Goal: Communication & Community: Answer question/provide support

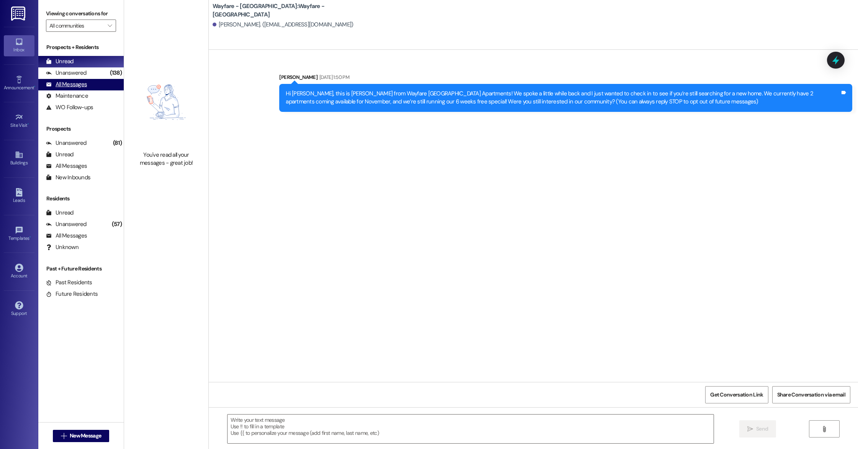
click at [100, 87] on div "All Messages (undefined)" at bounding box center [80, 84] width 85 height 11
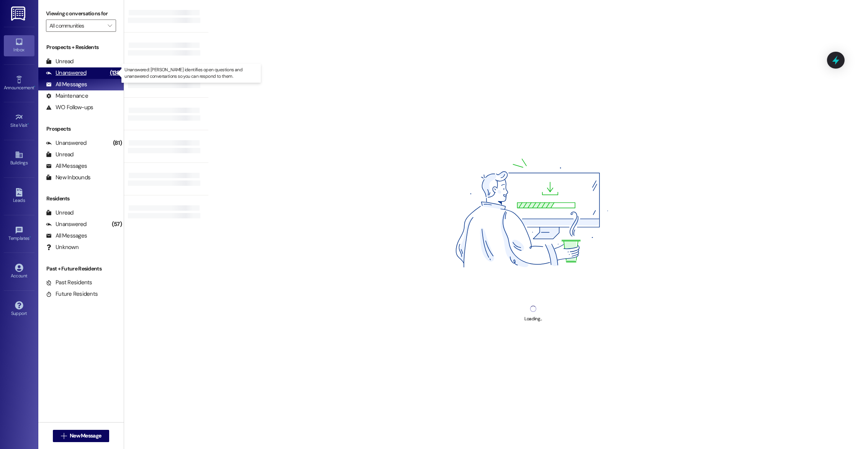
click at [108, 67] on div "(138)" at bounding box center [116, 73] width 16 height 12
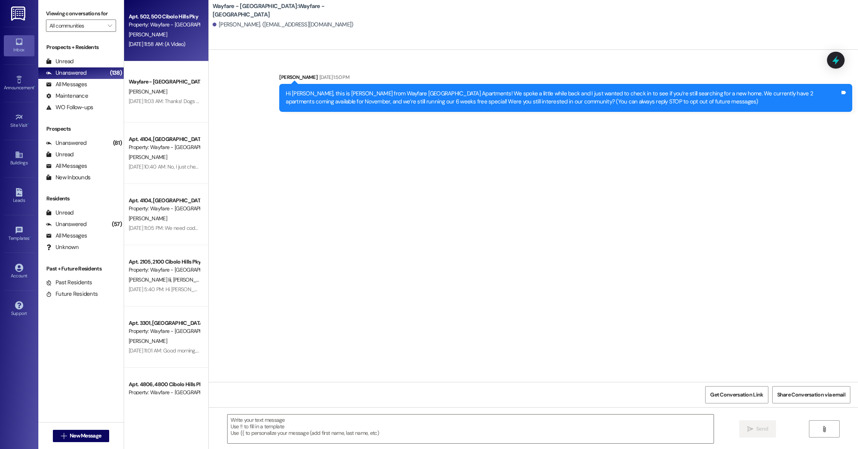
click at [157, 52] on div "Apt. 502, 500 Cibolo Hills Pky Property: Wayfare - [GEOGRAPHIC_DATA] [PERSON_NA…" at bounding box center [166, 30] width 84 height 61
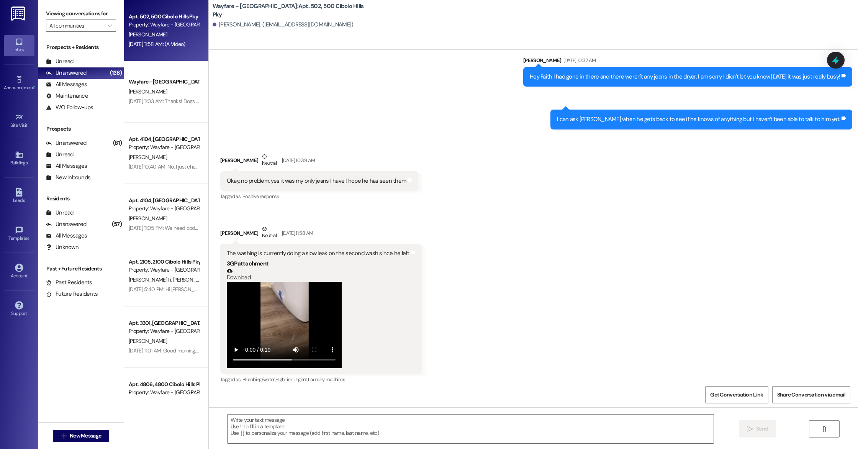
scroll to position [33616, 0]
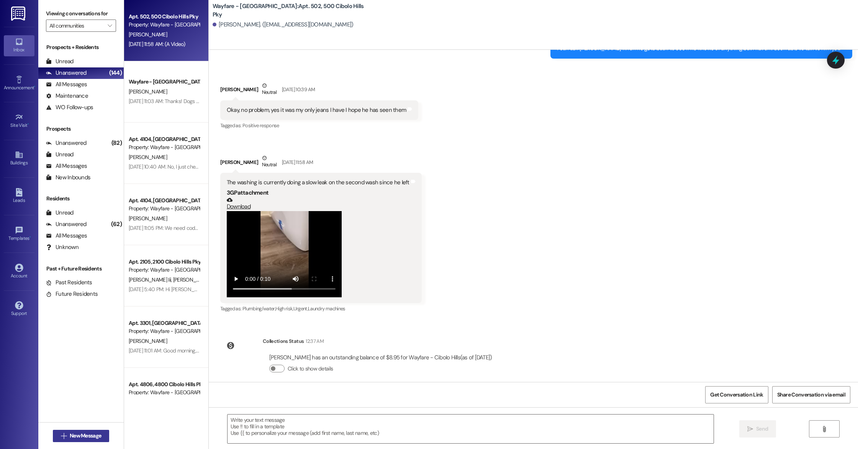
click at [62, 436] on icon "" at bounding box center [64, 436] width 6 height 6
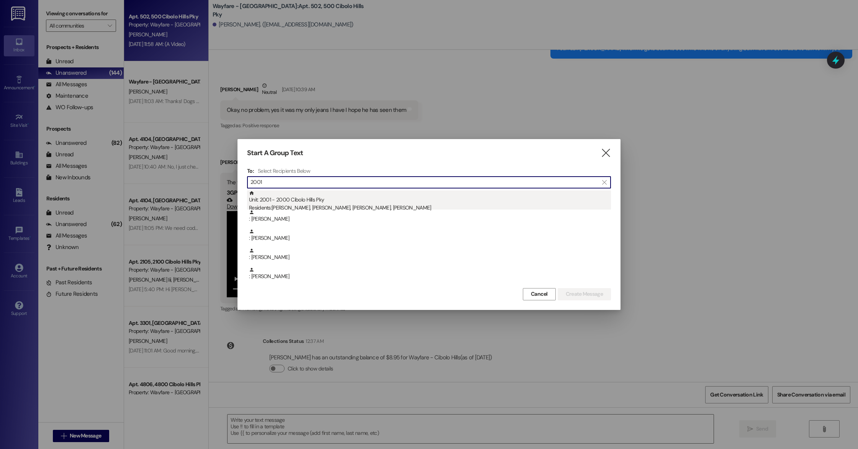
type input "2001"
click at [434, 204] on div "Residents: [PERSON_NAME], [PERSON_NAME], [PERSON_NAME], [PERSON_NAME]" at bounding box center [430, 208] width 362 height 8
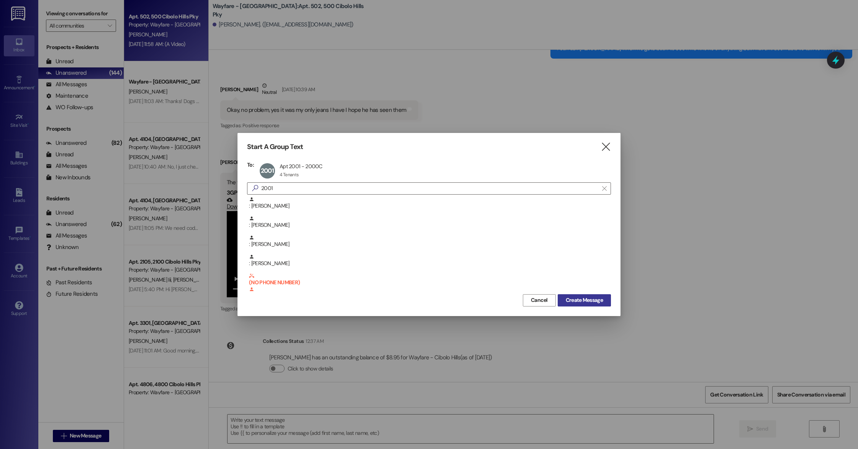
click at [590, 300] on span "Create Message" at bounding box center [584, 300] width 37 height 8
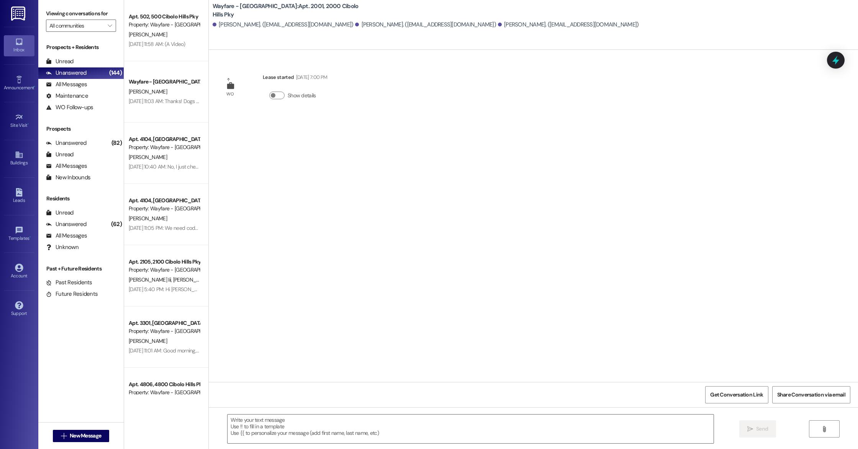
scroll to position [0, 0]
click at [82, 432] on span "New Message" at bounding box center [85, 436] width 31 height 8
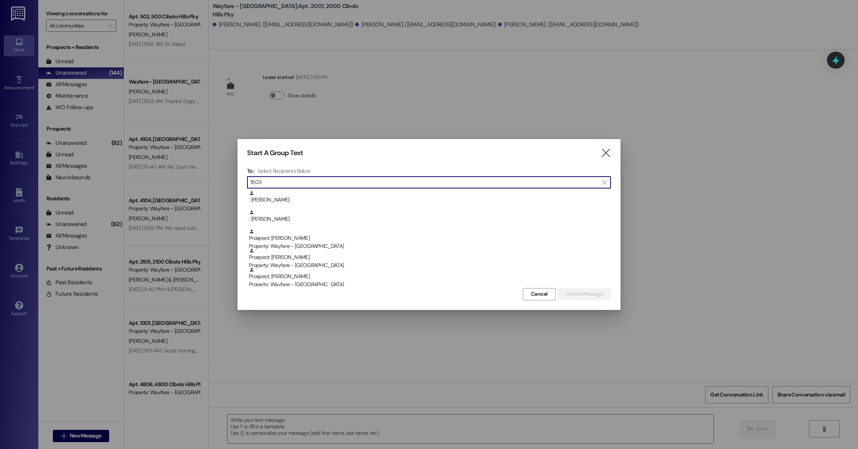
type input "1503"
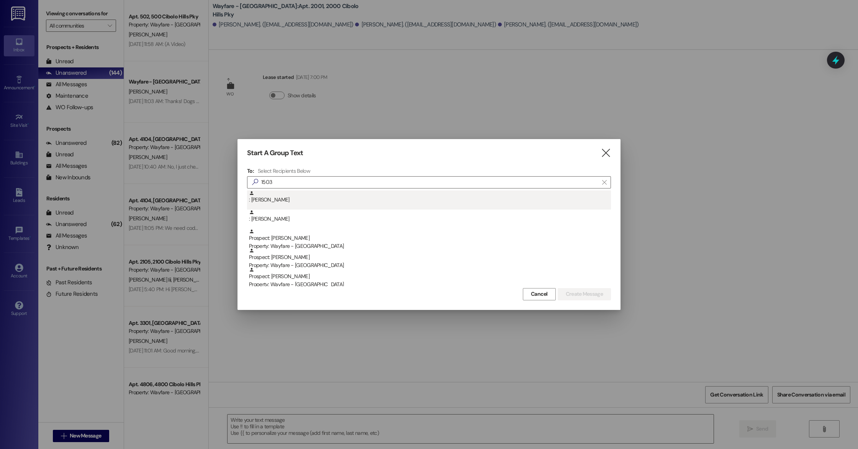
click at [276, 203] on div ": [PERSON_NAME]" at bounding box center [430, 196] width 362 height 13
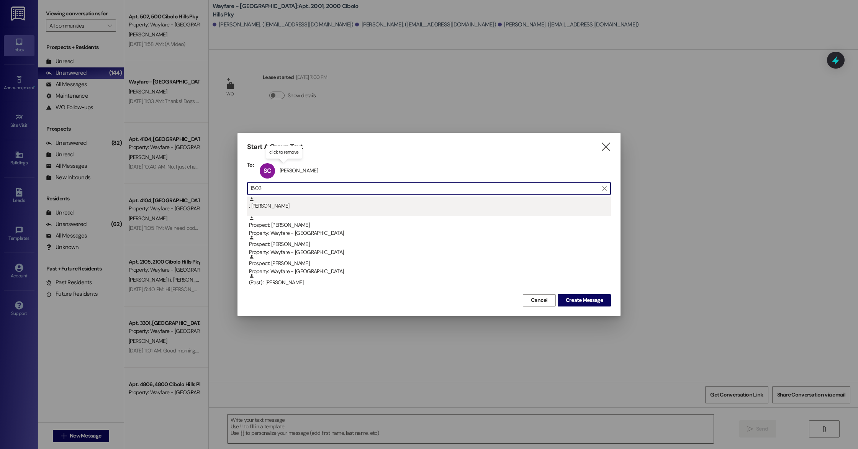
click at [268, 210] on div ": [PERSON_NAME]" at bounding box center [429, 205] width 364 height 19
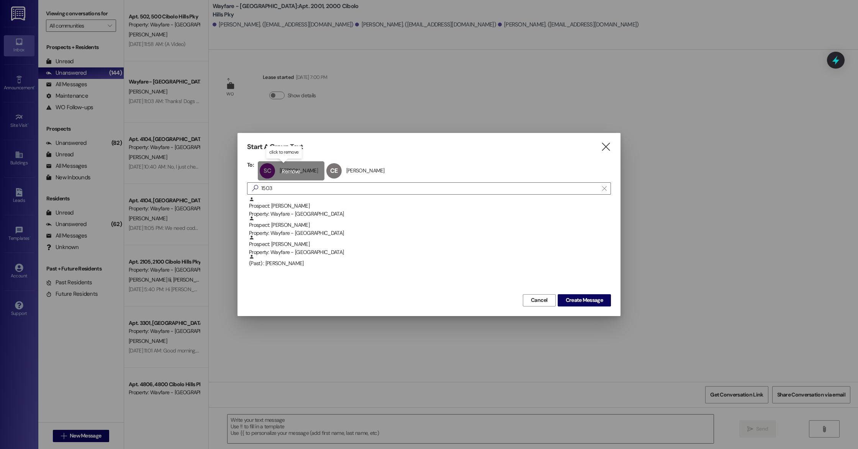
click at [291, 168] on div "SC [PERSON_NAME] [PERSON_NAME] click to remove" at bounding box center [291, 170] width 67 height 19
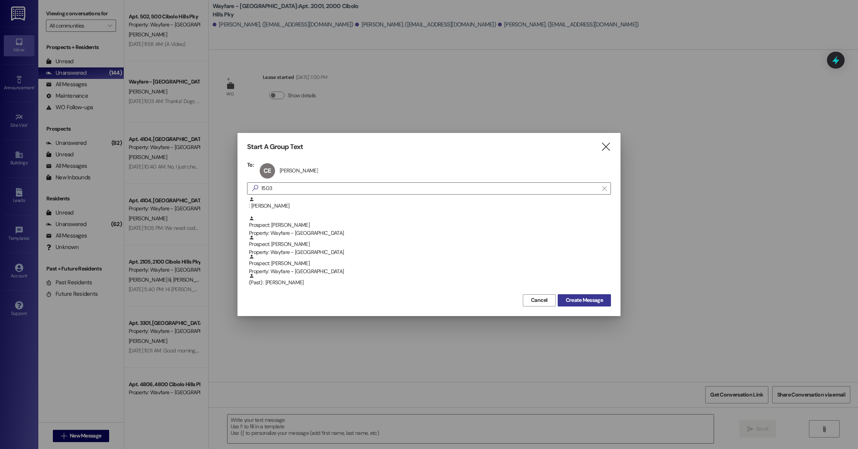
drag, startPoint x: 571, startPoint y: 297, endPoint x: 567, endPoint y: 298, distance: 4.7
click at [571, 297] on span "Create Message" at bounding box center [584, 300] width 37 height 8
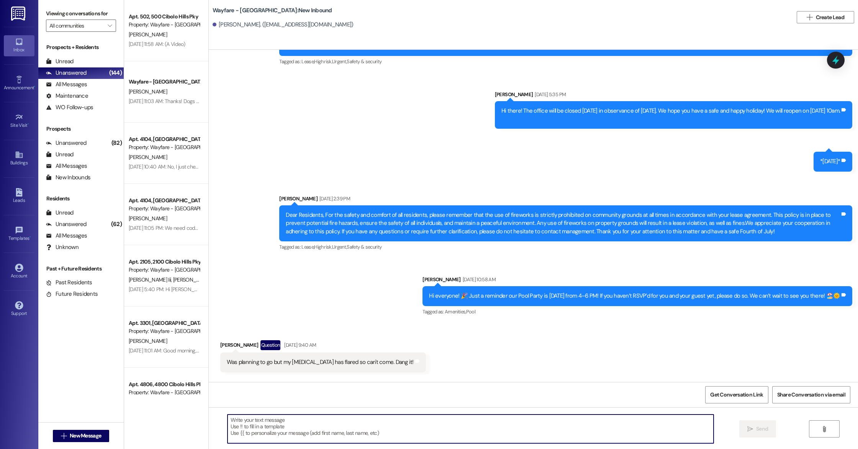
scroll to position [8388, 0]
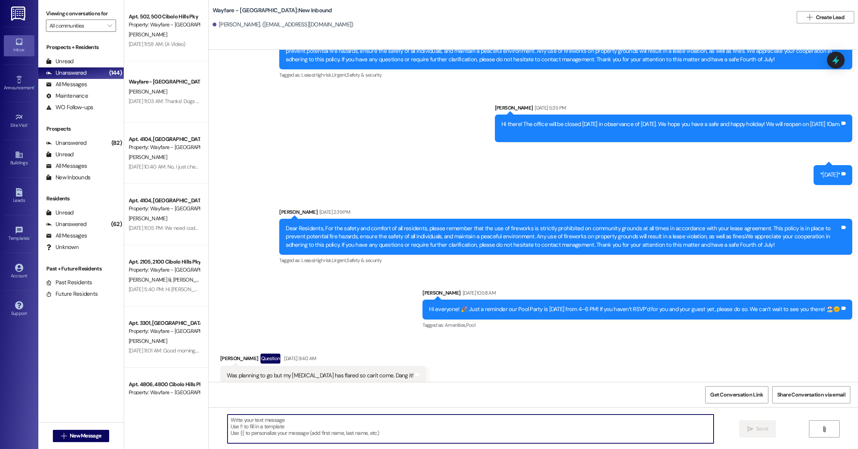
paste textarea "Hi there! The pest control company is here and is going to arrive at your unit …"
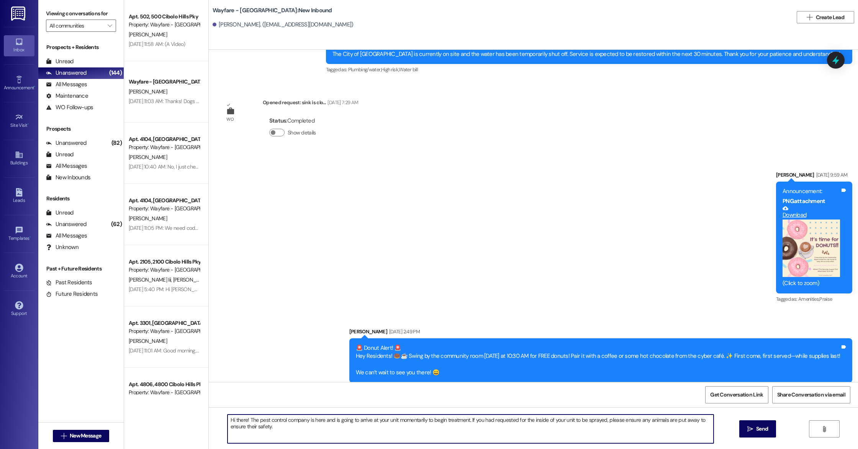
scroll to position [9108, 0]
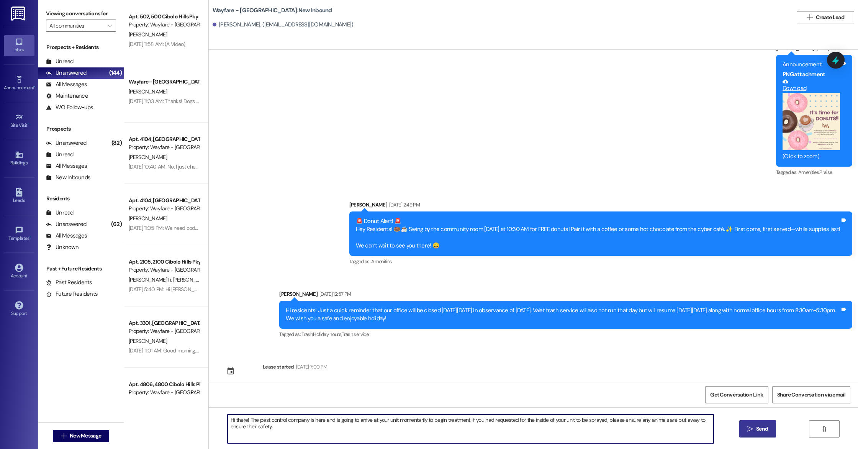
type textarea "Hi there! The pest control company is here and is going to arrive at your unit …"
click at [757, 422] on button " Send" at bounding box center [757, 428] width 37 height 17
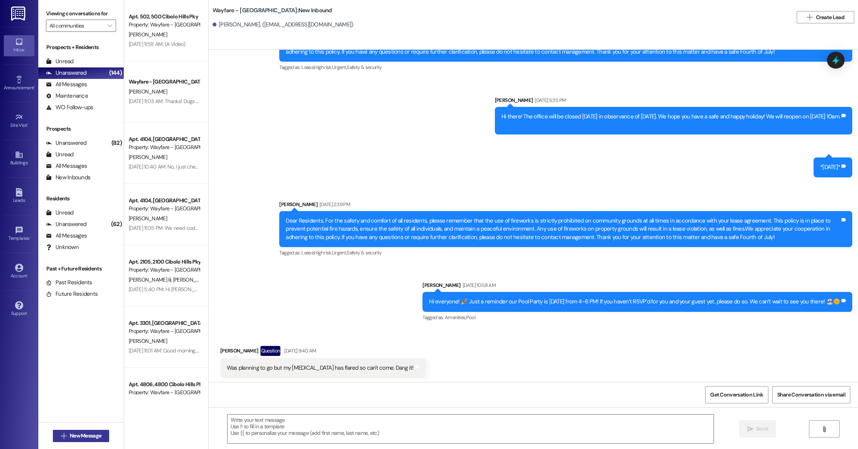
click at [74, 432] on span "New Message" at bounding box center [85, 436] width 31 height 8
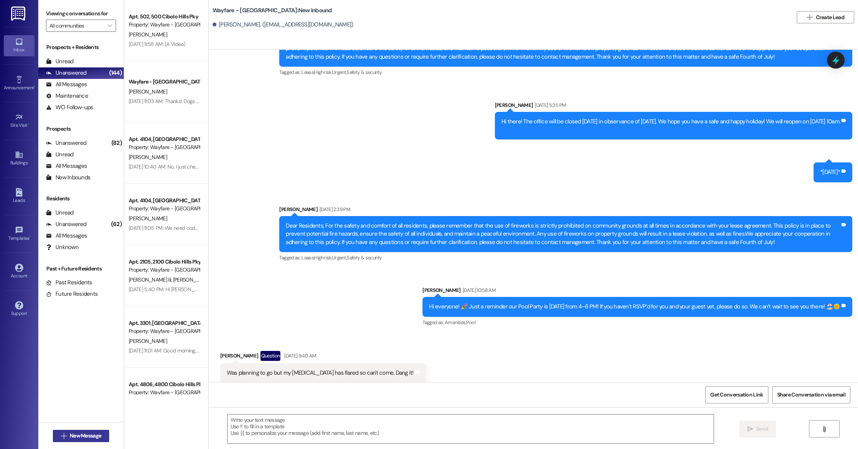
scroll to position [8388, 0]
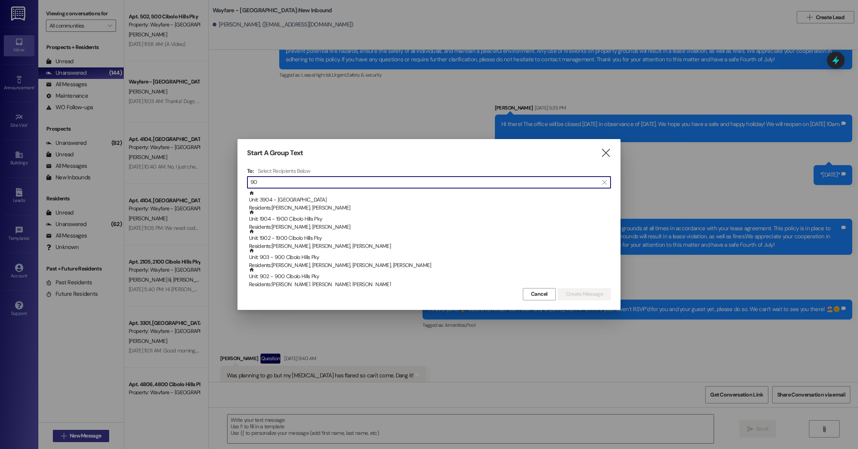
type input "9"
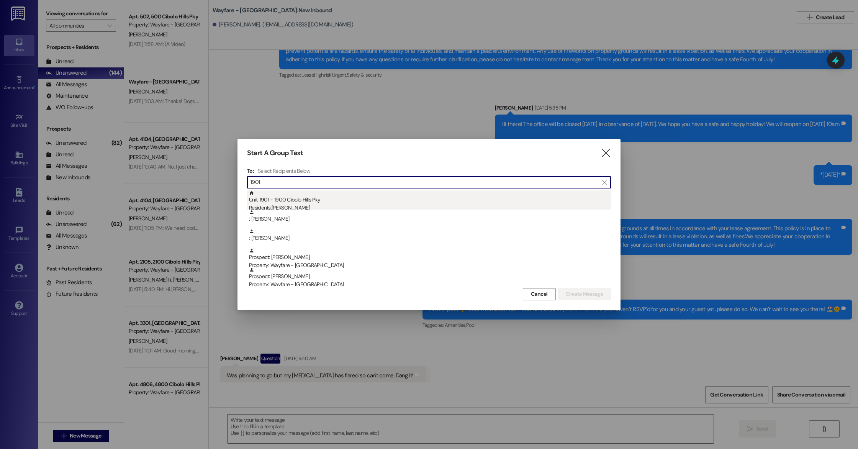
type input "1901"
click at [296, 198] on div "Unit: 1901 - 1900 Cibolo Hills Pky Residents: [PERSON_NAME]" at bounding box center [430, 201] width 362 height 22
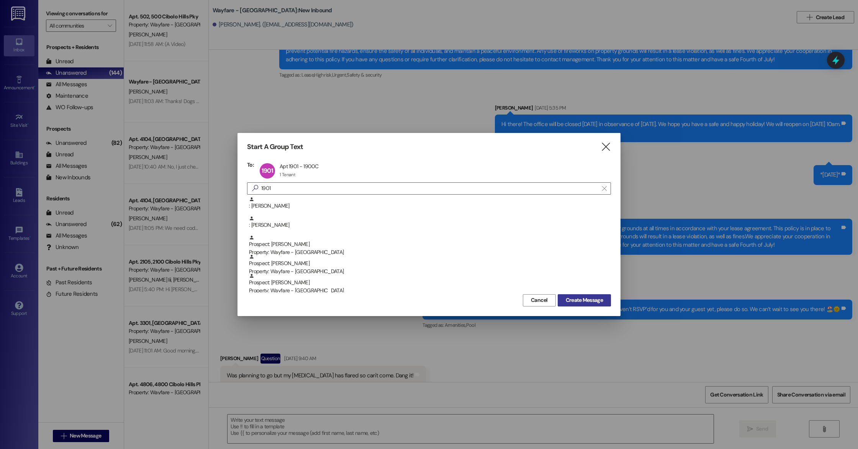
click at [585, 301] on span "Create Message" at bounding box center [584, 300] width 37 height 8
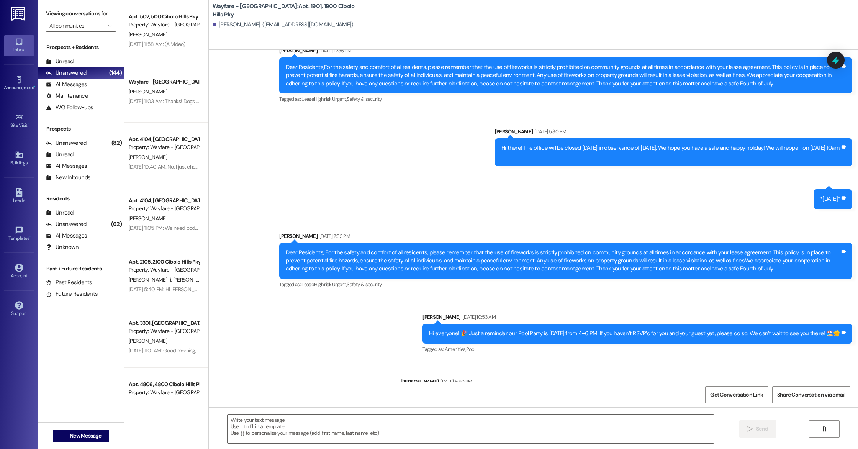
scroll to position [3158, 0]
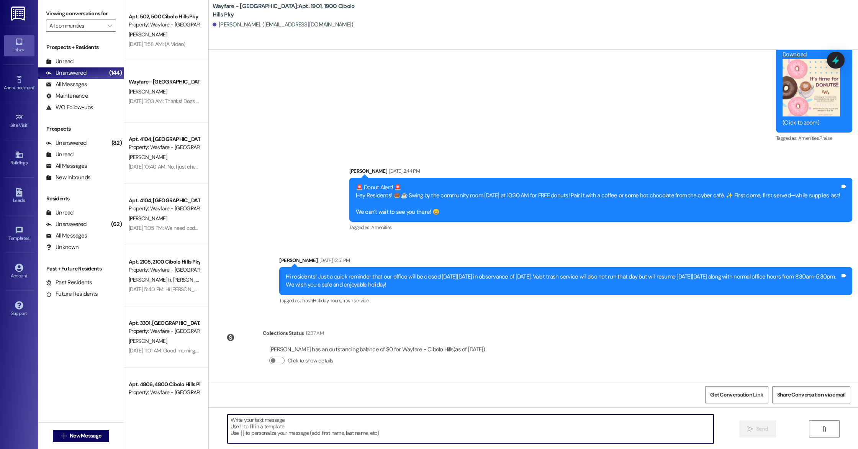
paste textarea "Hi there! The pest control company is here and is going to arrive at your unit …"
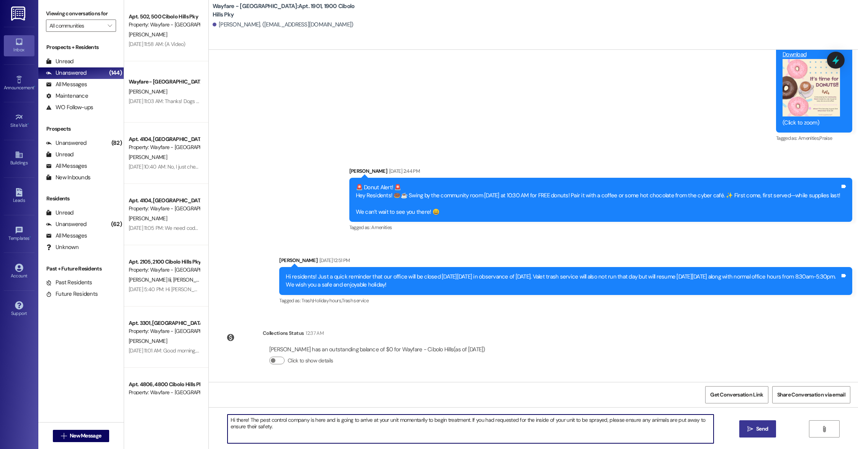
type textarea "Hi there! The pest control company is here and is going to arrive at your unit …"
click at [764, 429] on span "Send" at bounding box center [762, 429] width 12 height 8
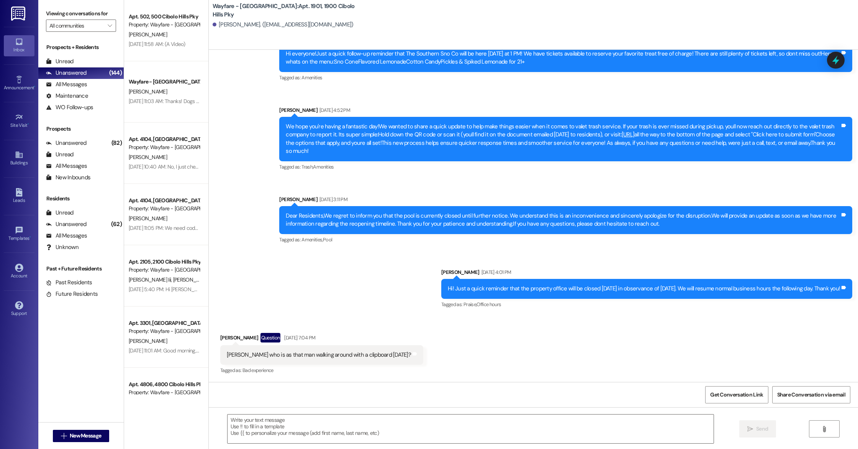
click at [82, 445] on div " New Message" at bounding box center [81, 435] width 57 height 19
click at [81, 440] on button " New Message" at bounding box center [81, 436] width 57 height 12
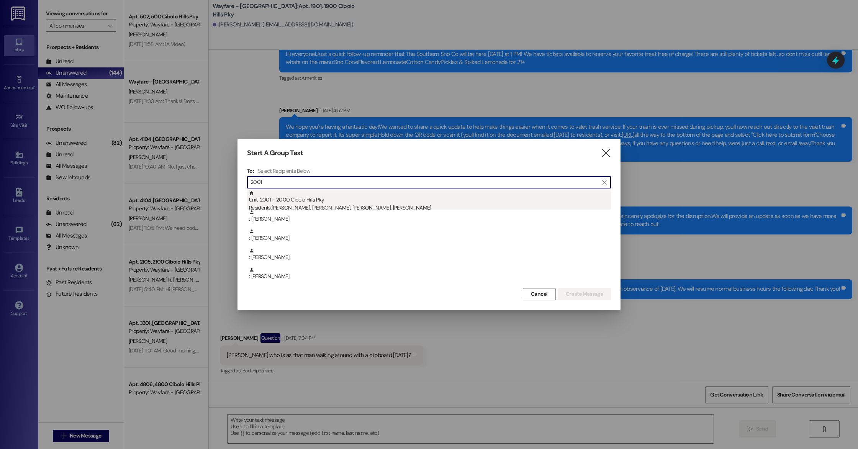
type input "2001"
click at [322, 193] on div "Unit: 2001 - 2000 Cibolo Hills Pky Residents: [PERSON_NAME], [PERSON_NAME], [PE…" at bounding box center [430, 201] width 362 height 22
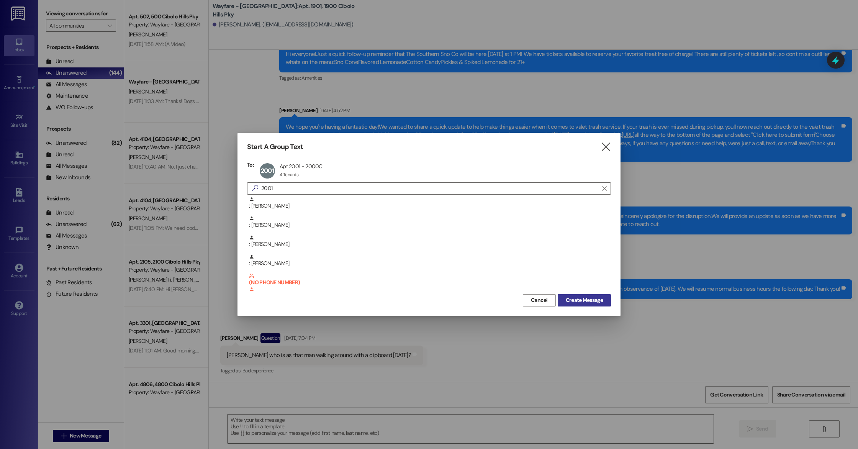
click at [586, 298] on span "Create Message" at bounding box center [584, 300] width 37 height 8
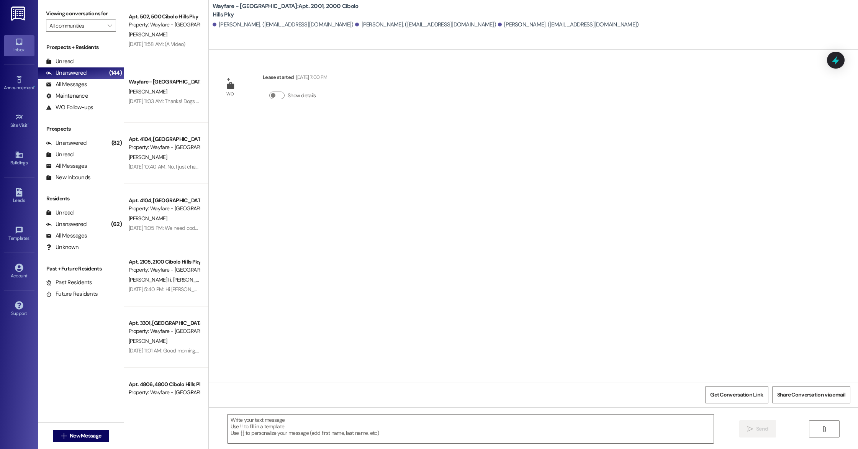
scroll to position [0, 0]
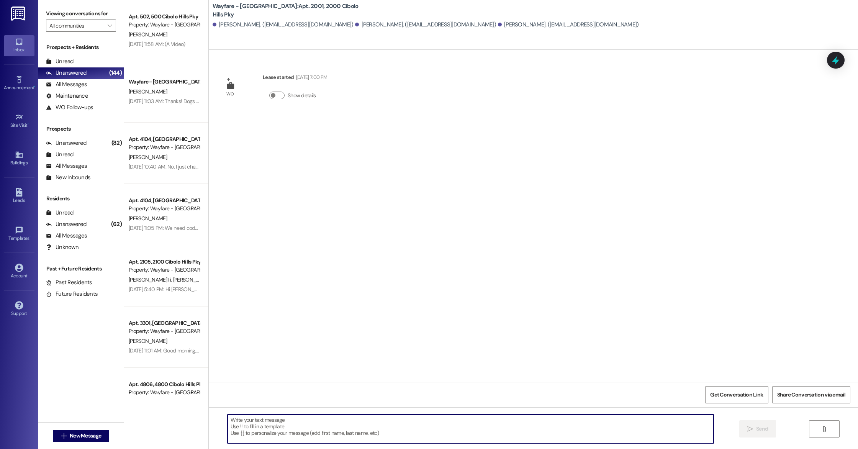
click at [281, 427] on textarea at bounding box center [470, 428] width 486 height 29
paste textarea "Hi there! The pest control company is here and is going to arrive at your unit …"
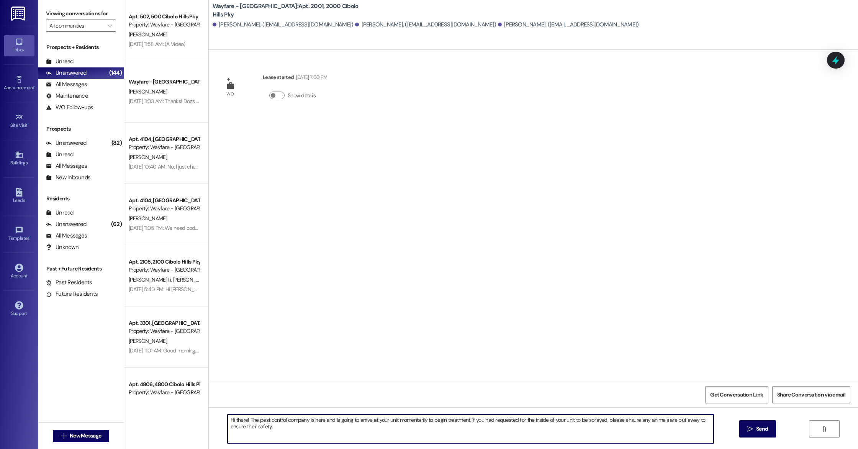
type textarea "Hi there! The pest control company is here and is going to arrive at your unit …"
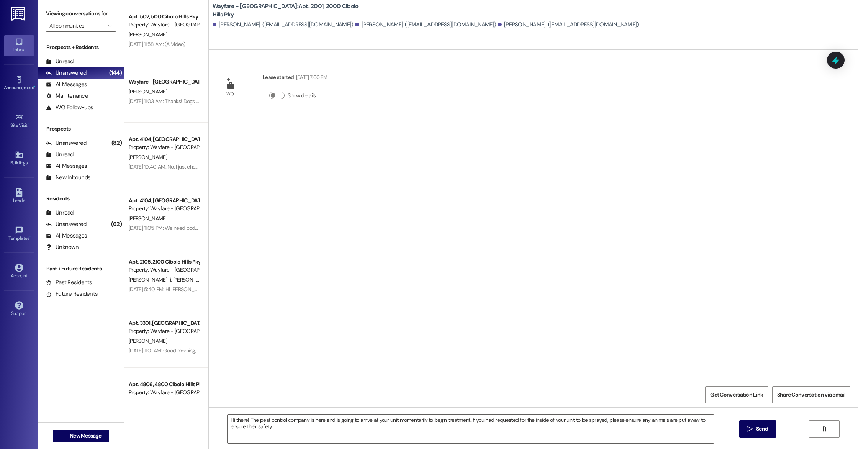
click at [751, 430] on icon "" at bounding box center [750, 429] width 6 height 6
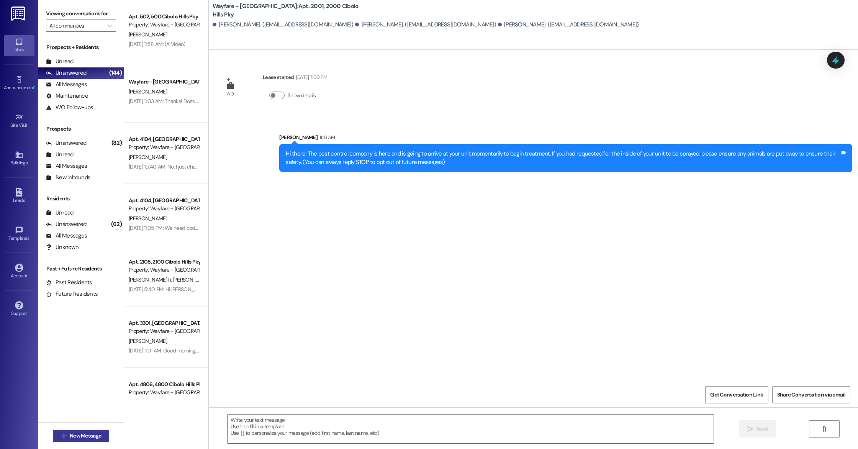
click at [74, 438] on span "New Message" at bounding box center [85, 436] width 31 height 8
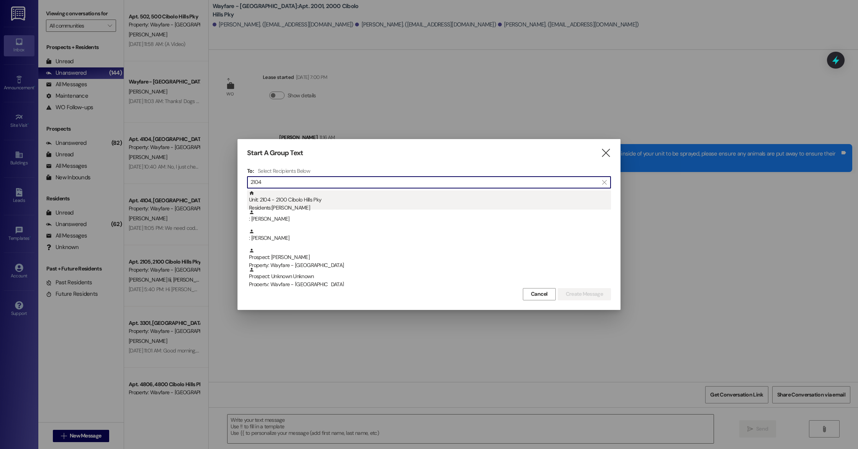
type input "2104"
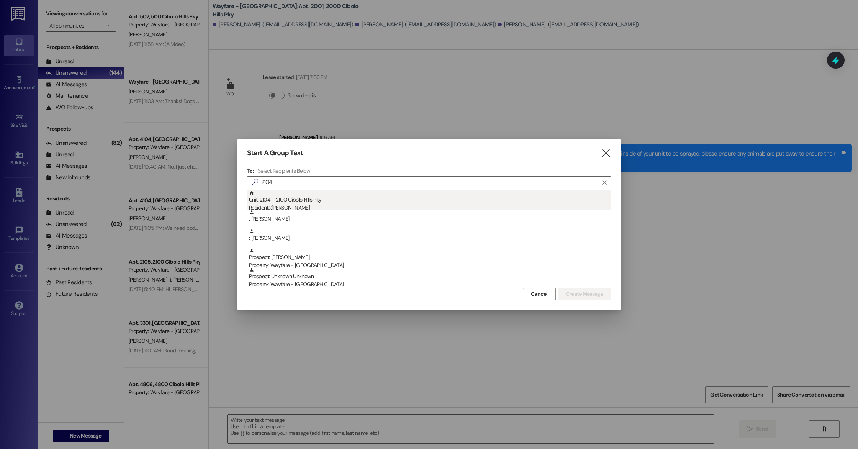
click at [340, 205] on div "Residents: [PERSON_NAME]" at bounding box center [430, 208] width 362 height 8
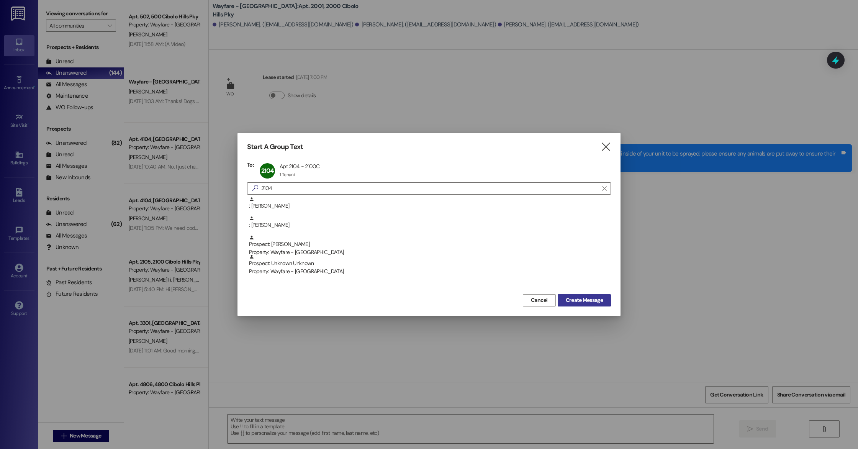
click at [578, 301] on span "Create Message" at bounding box center [584, 300] width 37 height 8
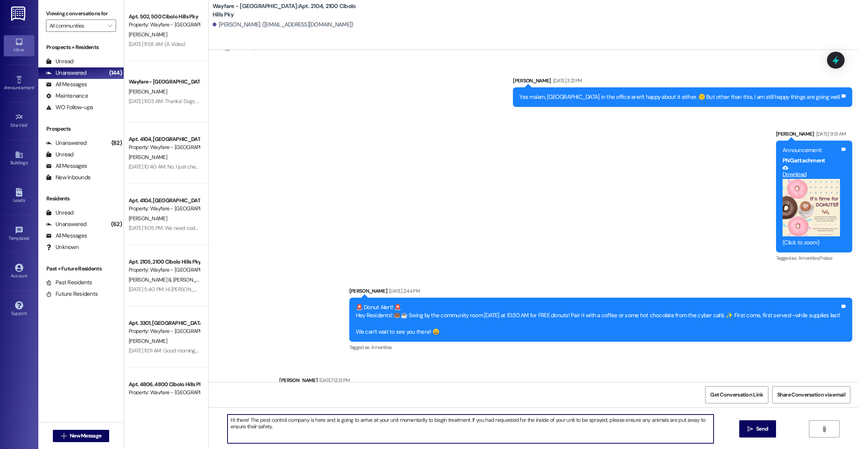
scroll to position [2954, 0]
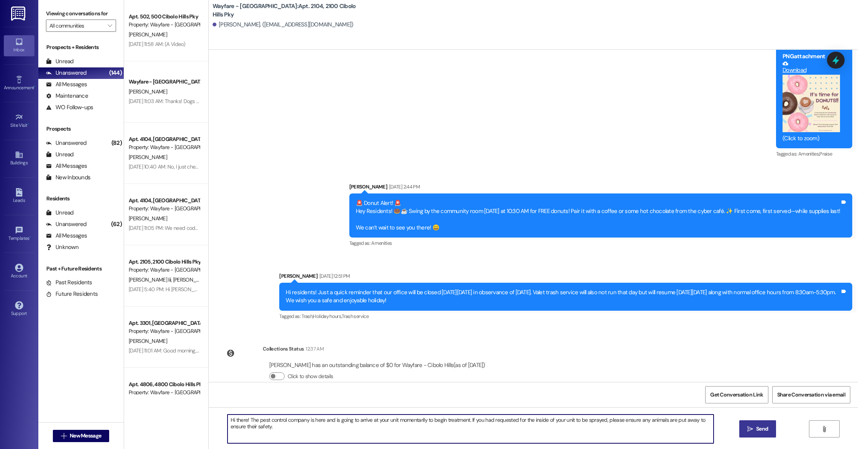
type textarea "Hi there! The pest control company is here and is going to arrive at your unit …"
click at [764, 433] on button " Send" at bounding box center [757, 428] width 37 height 17
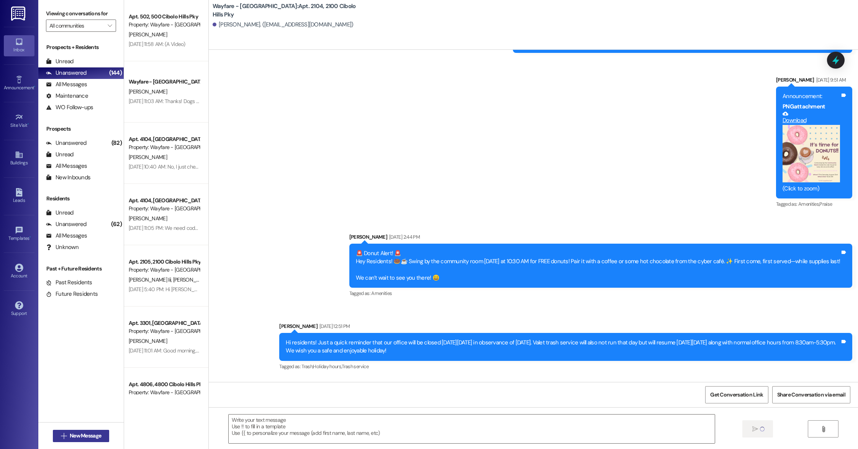
click at [70, 435] on span "New Message" at bounding box center [85, 436] width 31 height 8
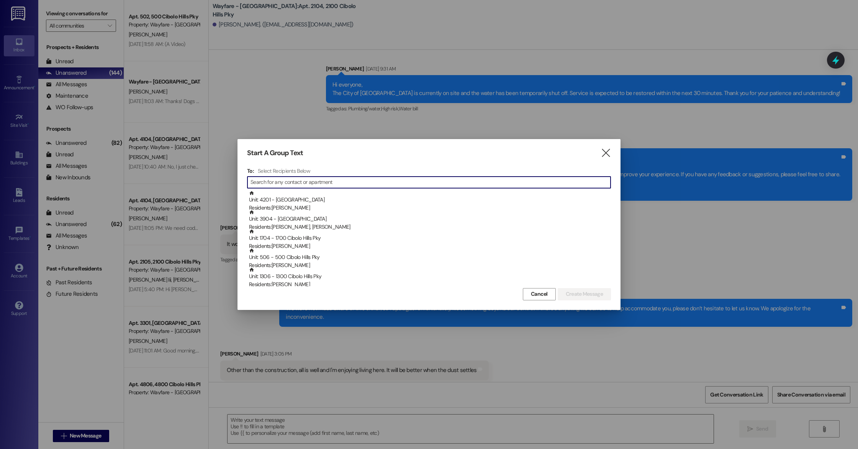
scroll to position [2511, 0]
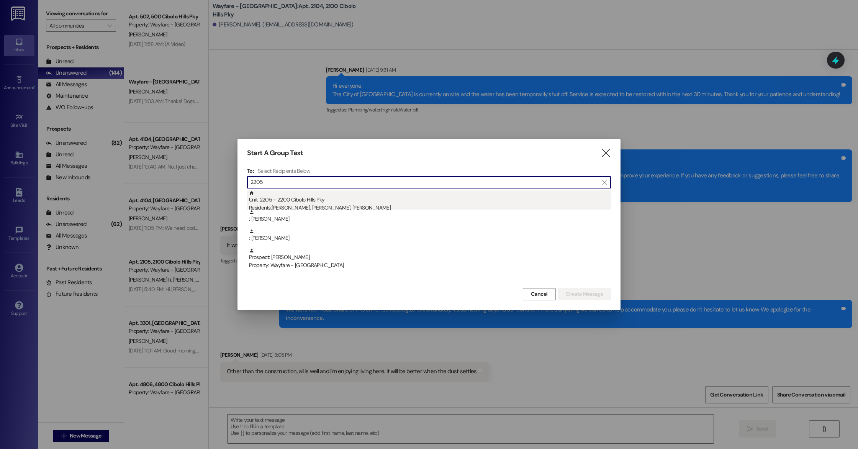
type input "2205"
click at [298, 207] on div "Residents: [PERSON_NAME], [PERSON_NAME], [PERSON_NAME]" at bounding box center [430, 208] width 362 height 8
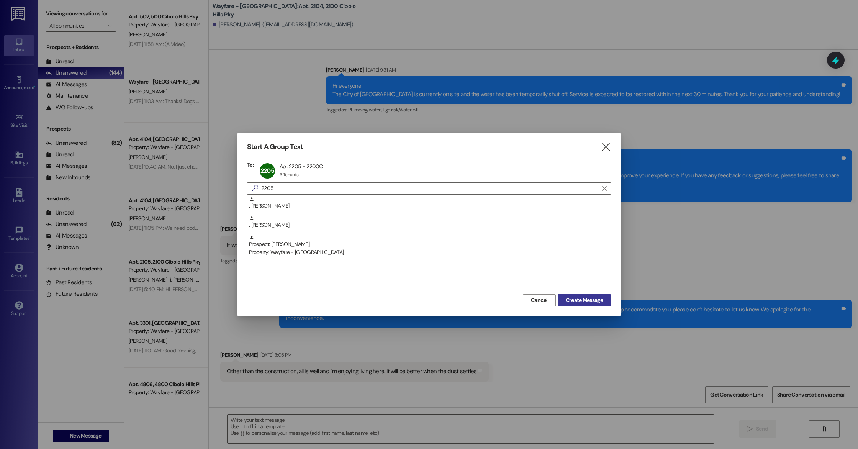
click at [577, 305] on button "Create Message" at bounding box center [584, 300] width 53 height 12
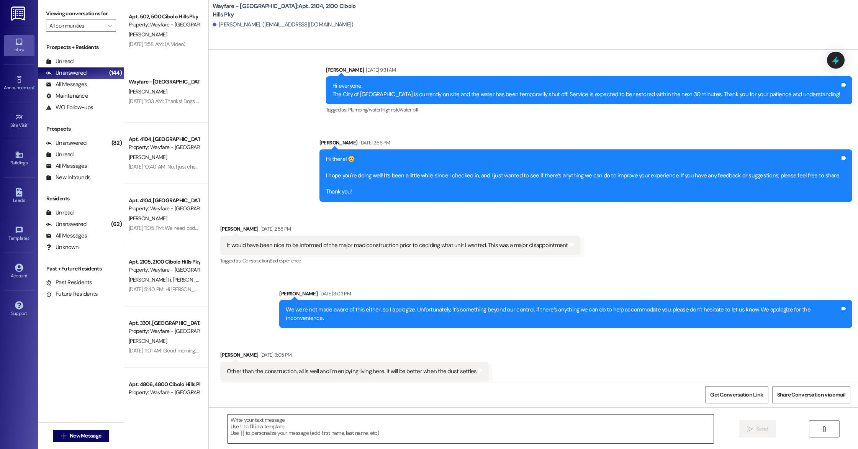
scroll to position [0, 0]
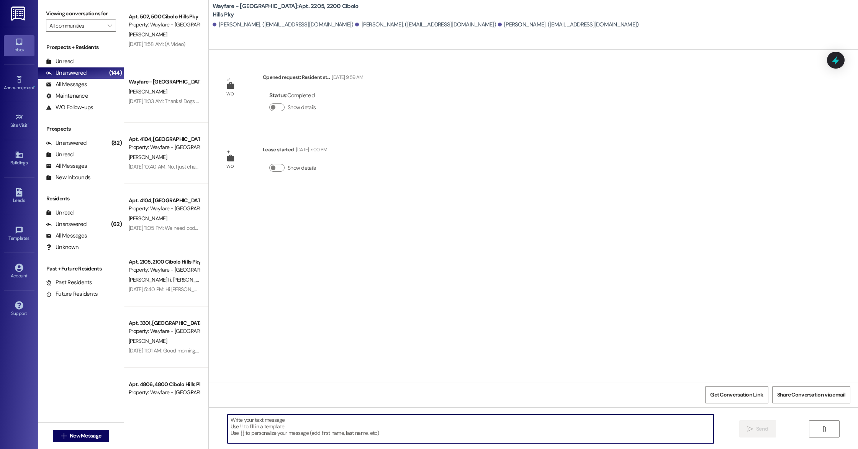
paste textarea "Hi there! The pest control company is here and is going to arrive at your unit …"
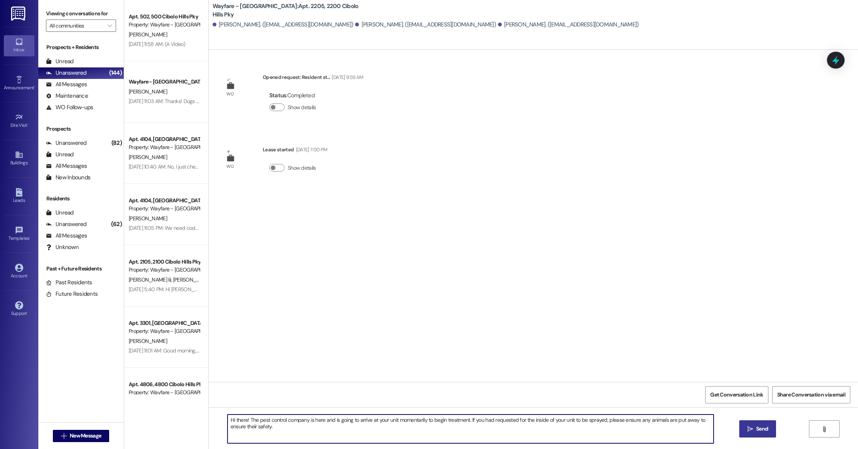
type textarea "Hi there! The pest control company is here and is going to arrive at your unit …"
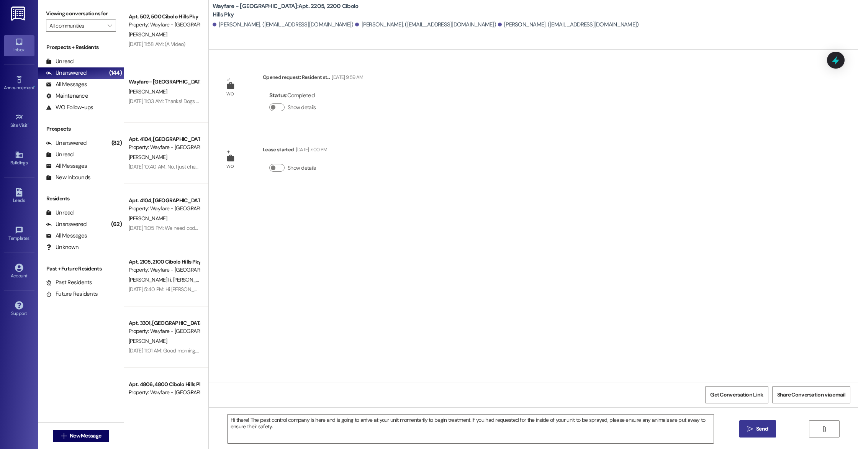
click at [762, 432] on span "Send" at bounding box center [762, 429] width 12 height 8
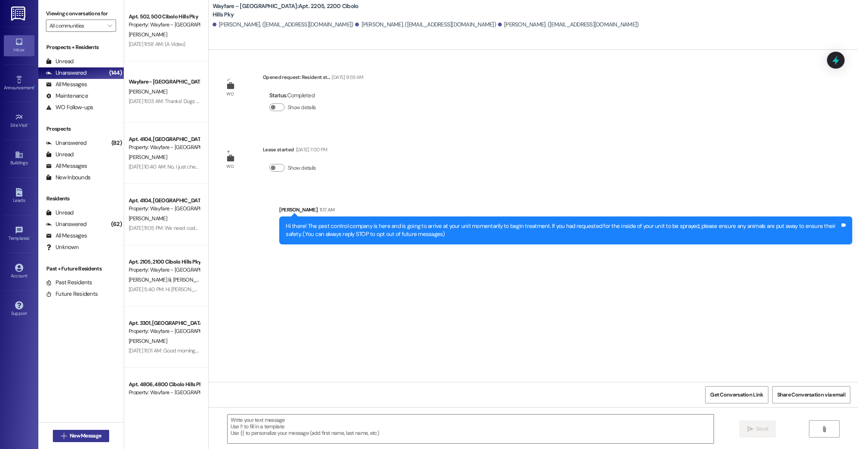
click at [104, 432] on button " New Message" at bounding box center [81, 436] width 57 height 12
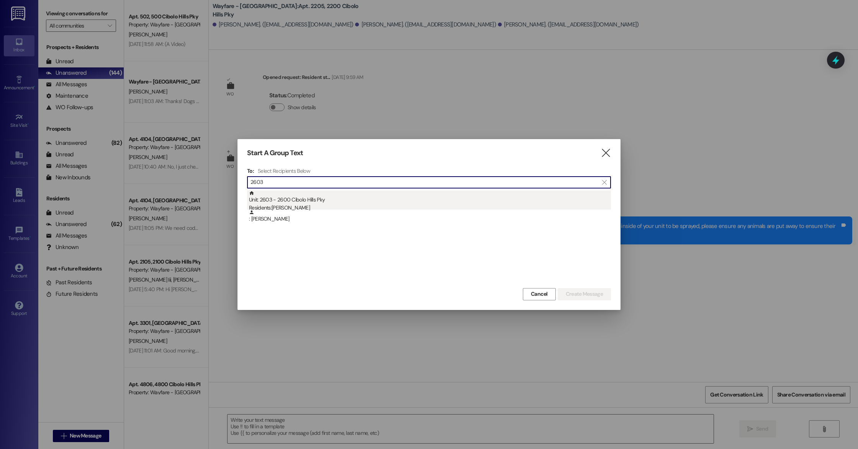
type input "2603"
click at [313, 200] on div "Unit: 2603 - 2600 Cibolo Hills Pky Residents: [PERSON_NAME]" at bounding box center [430, 201] width 362 height 22
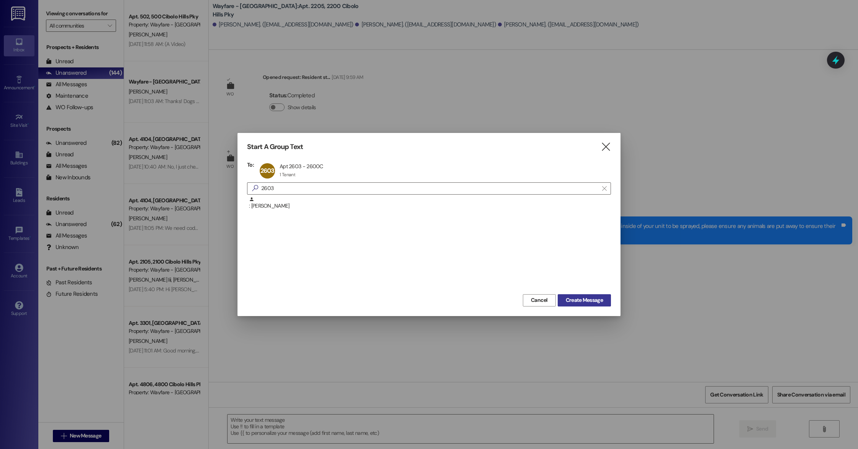
click at [573, 303] on span "Create Message" at bounding box center [584, 300] width 37 height 8
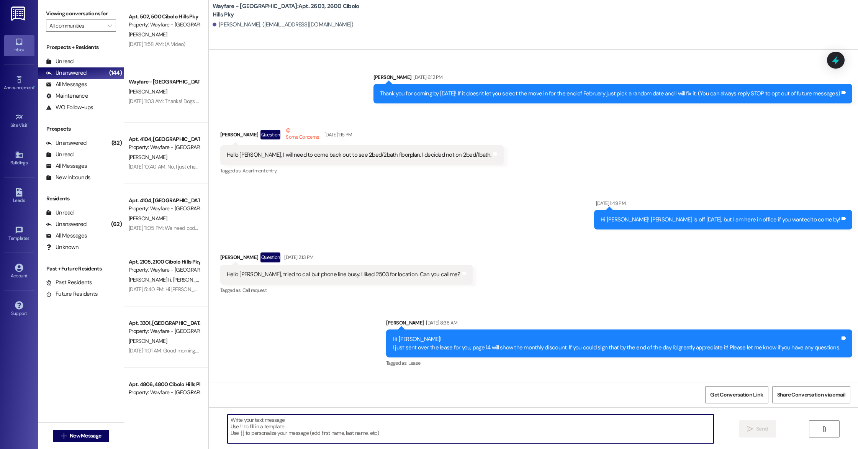
scroll to position [23870, 0]
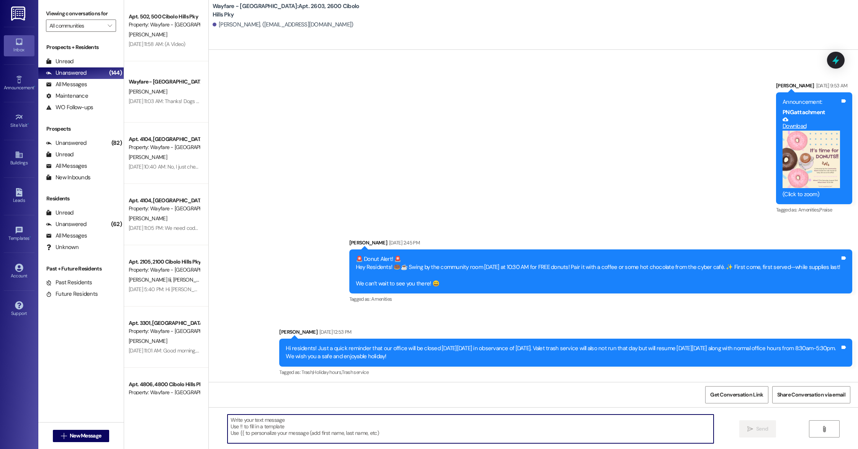
paste textarea "Hi there! The pest control company is here and is going to arrive at your unit …"
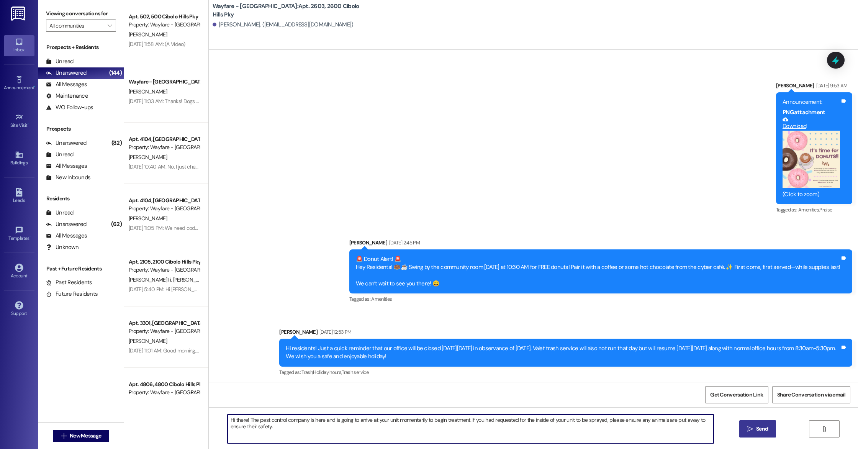
type textarea "Hi there! The pest control company is here and is going to arrive at your unit …"
click at [749, 426] on icon "" at bounding box center [750, 429] width 6 height 6
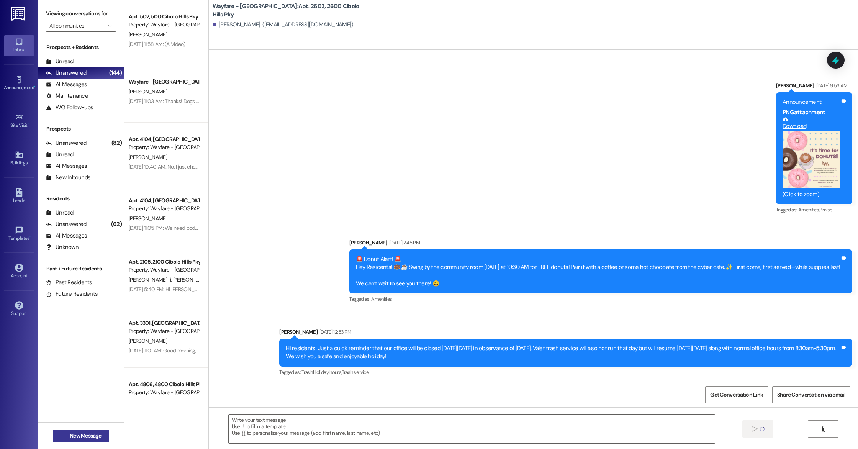
click at [61, 438] on icon "" at bounding box center [64, 436] width 6 height 6
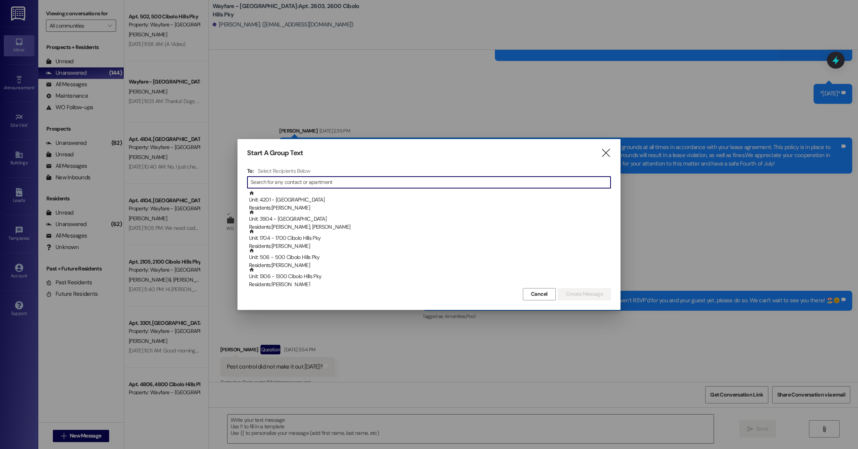
scroll to position [22922, 0]
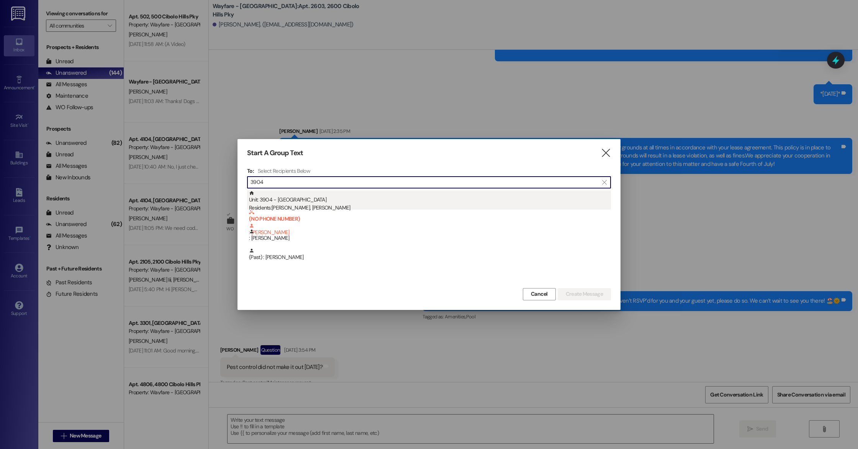
type input "3904"
click at [312, 201] on div "Unit: 3904 - 3900 Cibolo Hills Pky Residents: [PERSON_NAME], [PERSON_NAME]" at bounding box center [430, 201] width 362 height 22
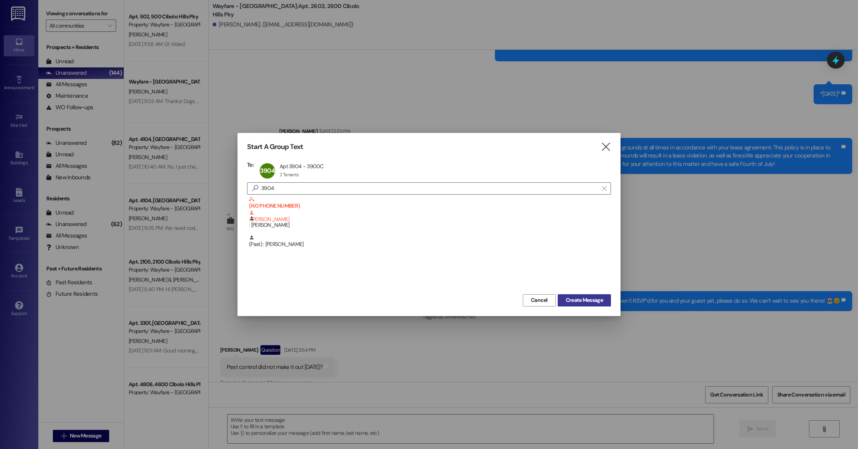
click at [588, 294] on button "Create Message" at bounding box center [584, 300] width 53 height 12
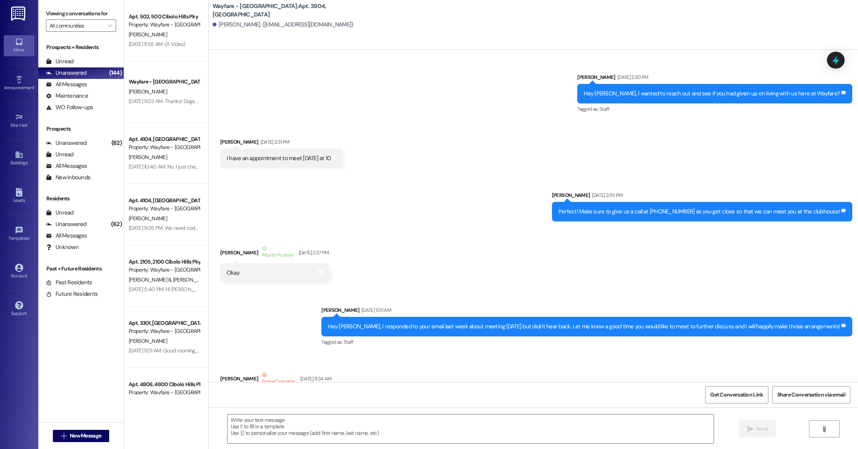
click at [275, 428] on textarea at bounding box center [470, 428] width 486 height 29
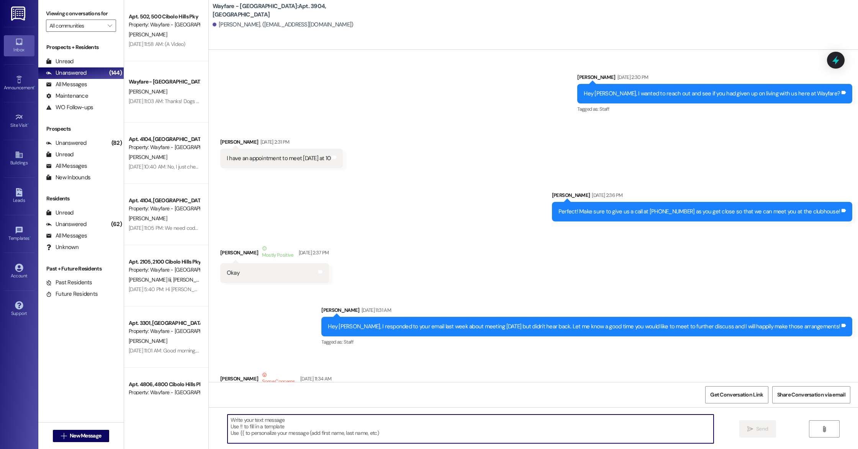
scroll to position [21261, 0]
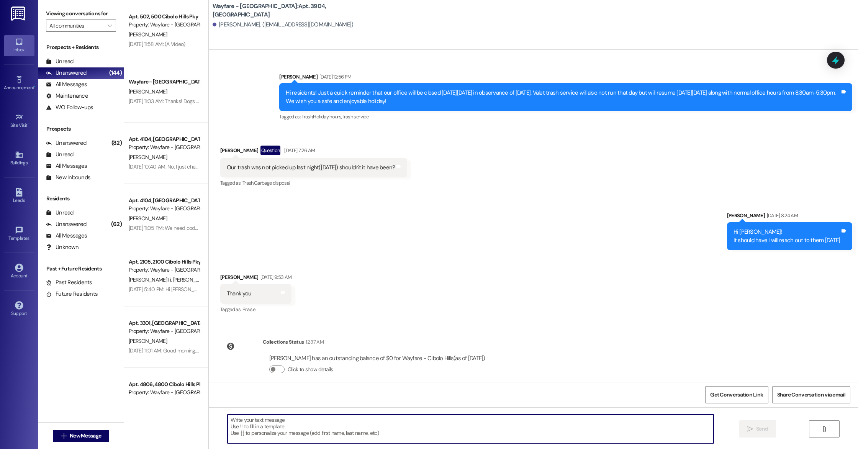
paste textarea "Hi there! The pest control company is here and is going to arrive at your unit …"
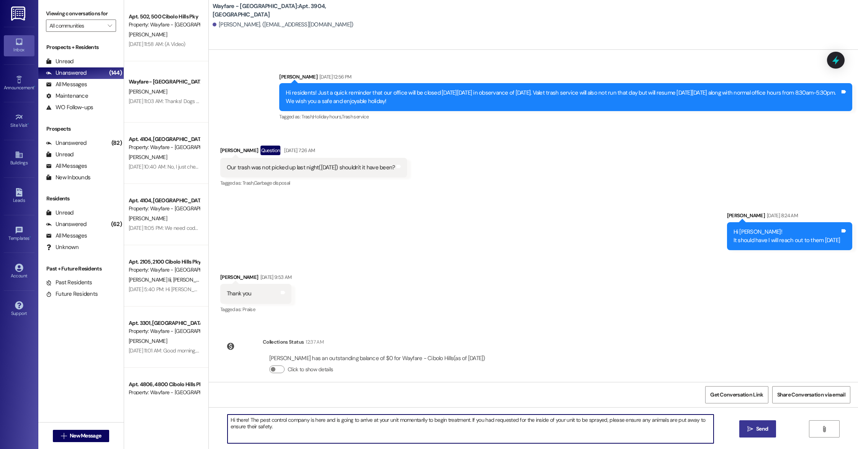
type textarea "Hi there! The pest control company is here and is going to arrive at your unit …"
drag, startPoint x: 756, startPoint y: 429, endPoint x: 704, endPoint y: 428, distance: 52.5
click at [756, 429] on span "Send" at bounding box center [762, 429] width 12 height 8
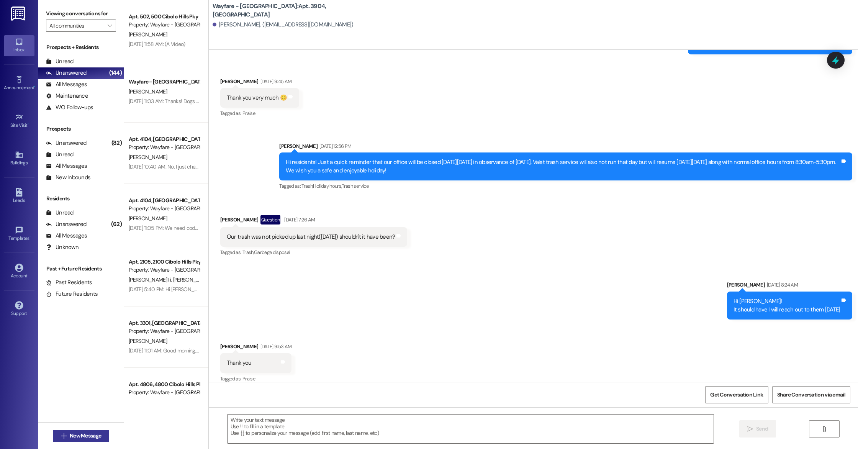
scroll to position [21191, 0]
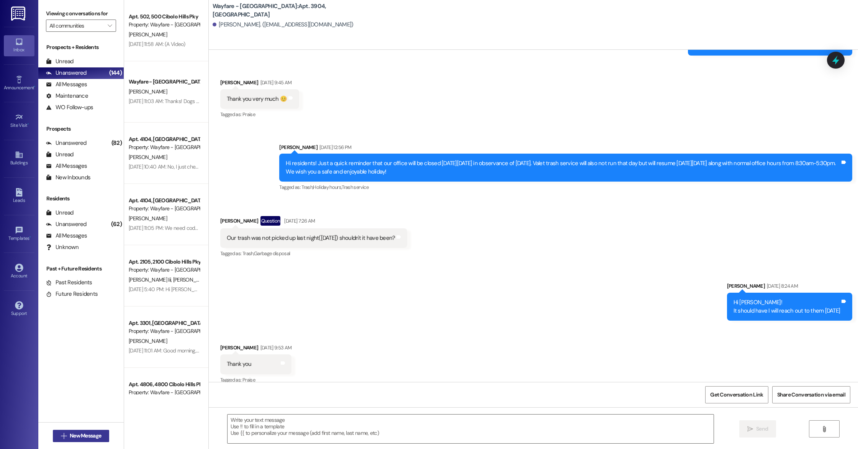
click at [93, 437] on span "New Message" at bounding box center [85, 436] width 31 height 8
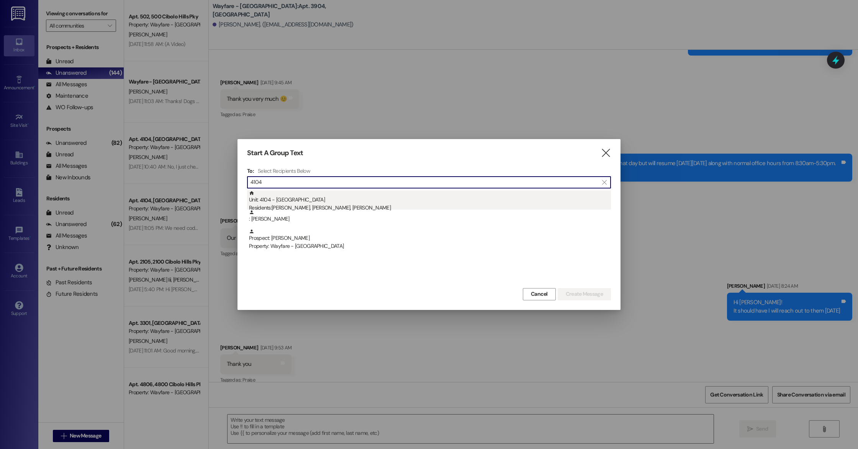
type input "4104"
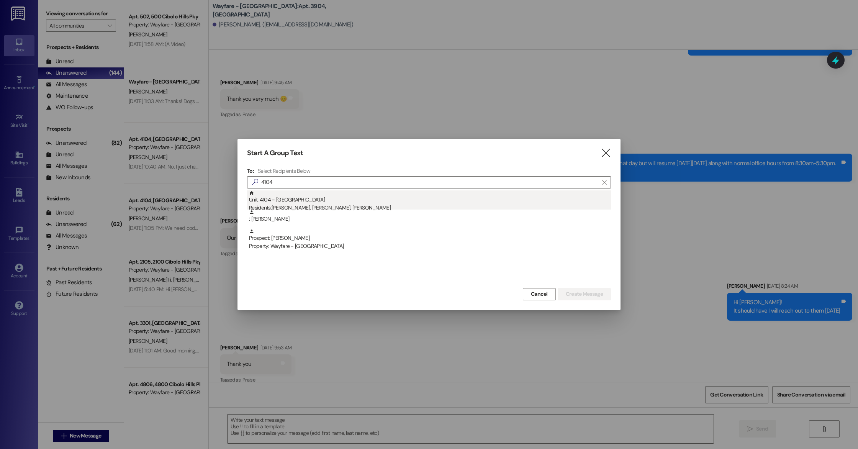
click at [316, 196] on div "Unit: 4104 - [GEOGRAPHIC_DATA] Pky Residents: [PERSON_NAME], [PERSON_NAME], [PE…" at bounding box center [430, 201] width 362 height 22
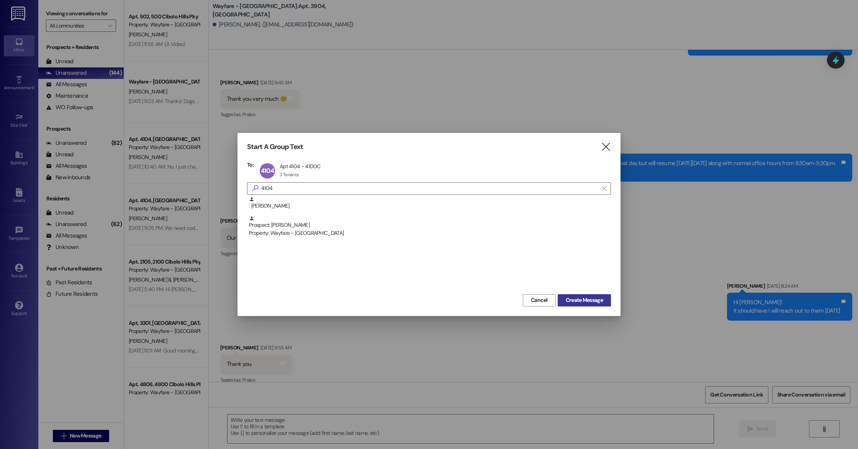
click at [575, 298] on span "Create Message" at bounding box center [584, 300] width 37 height 8
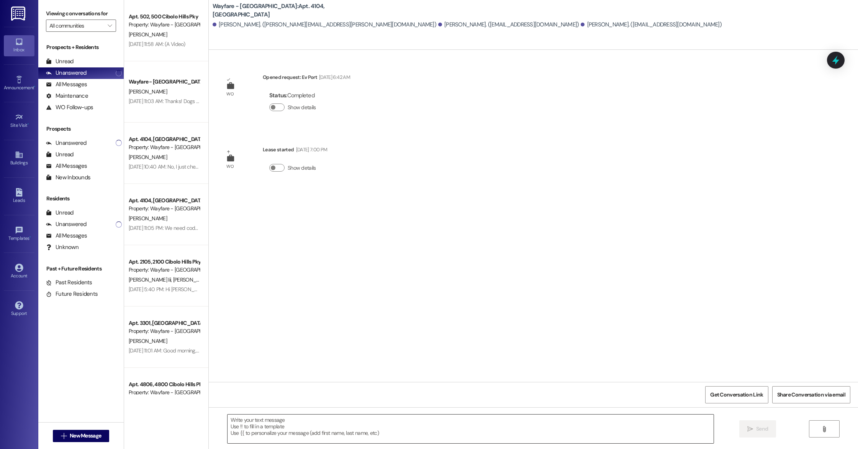
scroll to position [0, 0]
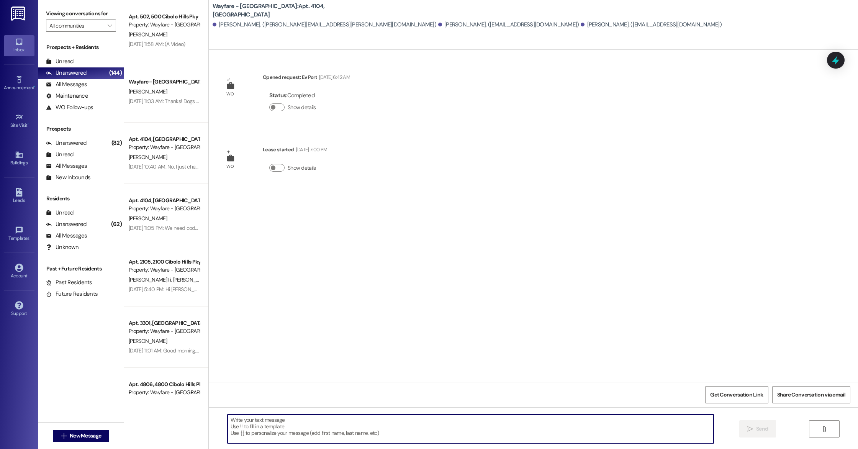
click at [252, 425] on textarea at bounding box center [470, 428] width 486 height 29
paste textarea "Hi there! The pest control company is here and is going to arrive at your unit …"
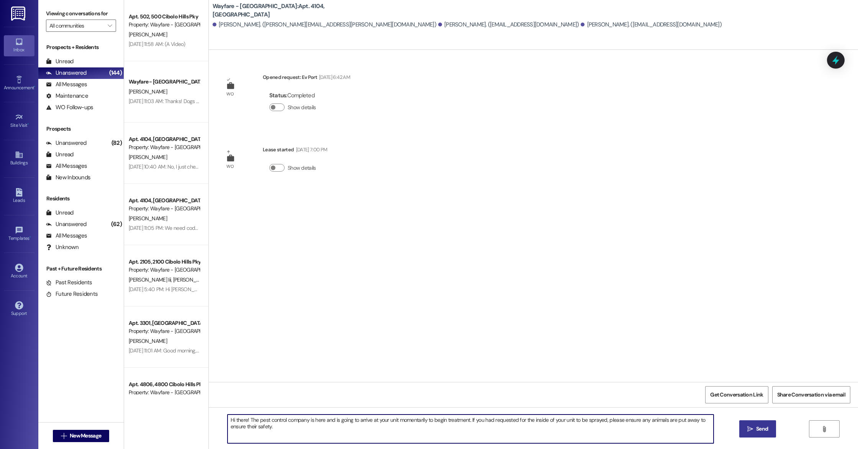
type textarea "Hi there! The pest control company is here and is going to arrive at your unit …"
click at [760, 433] on span "Send" at bounding box center [762, 429] width 12 height 8
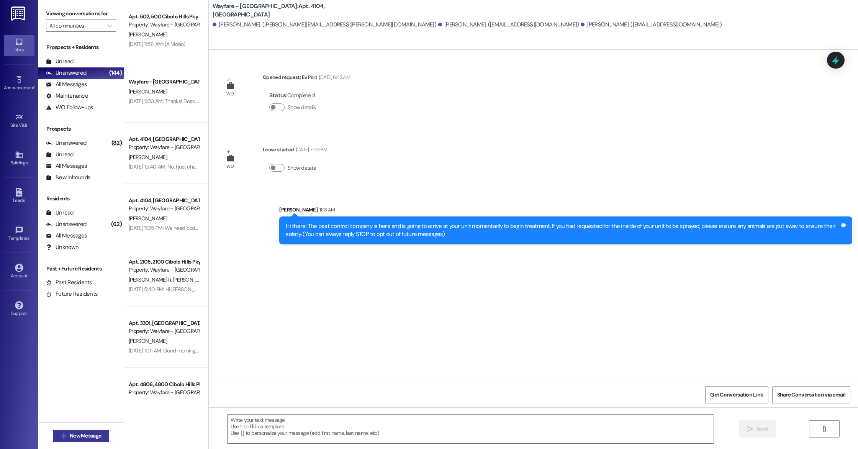
click at [79, 432] on span "New Message" at bounding box center [85, 436] width 31 height 8
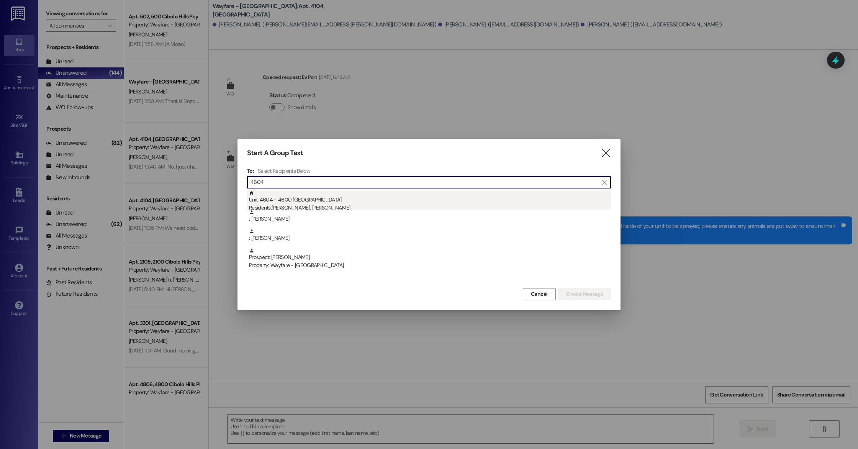
type input "4604"
click at [313, 202] on div "Unit: 4604 - 4600 Cibolo Hills Pky Residents: [PERSON_NAME], [PERSON_NAME]" at bounding box center [430, 201] width 362 height 22
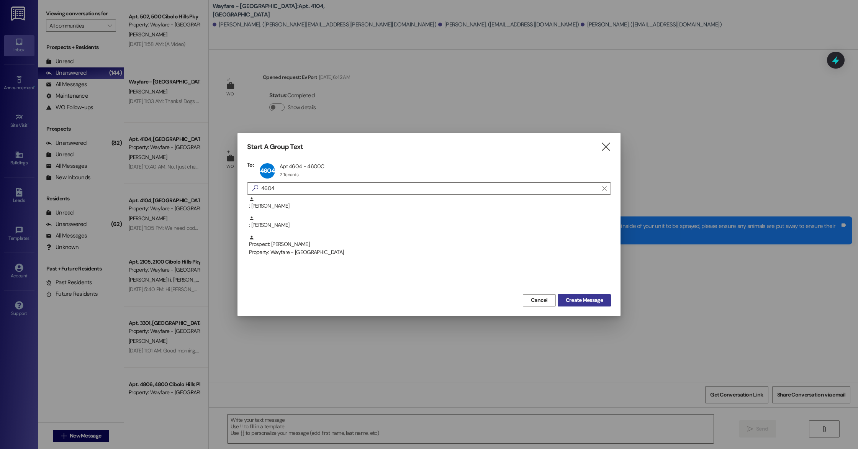
click at [578, 302] on span "Create Message" at bounding box center [584, 300] width 37 height 8
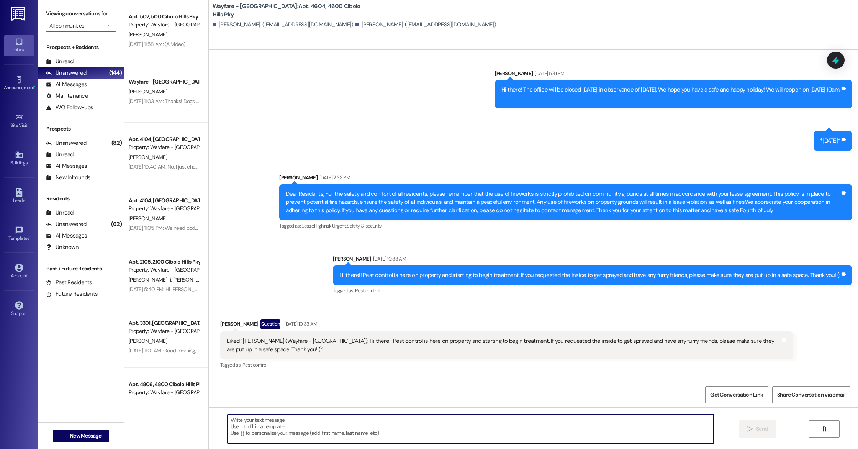
scroll to position [6554, 0]
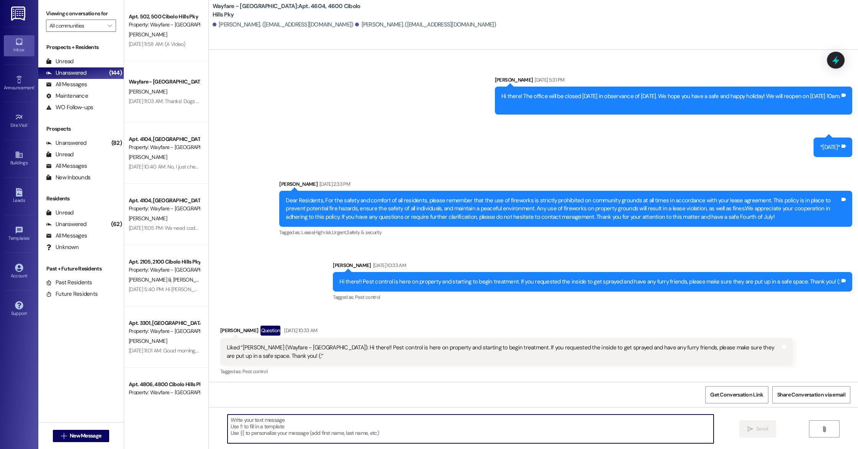
paste textarea "Hi there! The pest control company is here and is going to arrive at your unit …"
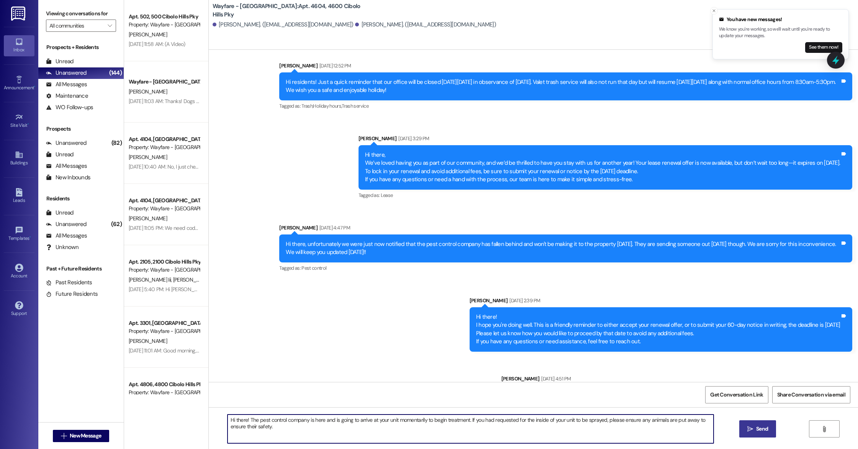
scroll to position [7914, 0]
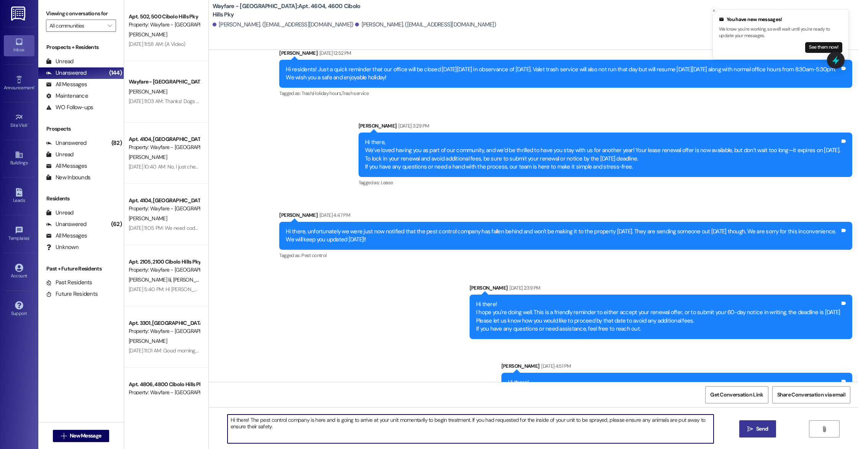
type textarea "Hi there! The pest control company is here and is going to arrive at your unit …"
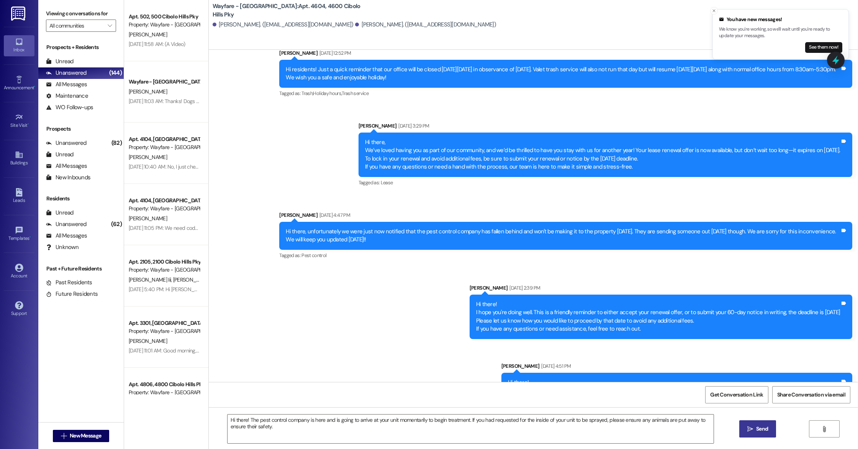
click at [756, 426] on span "Send" at bounding box center [762, 429] width 12 height 8
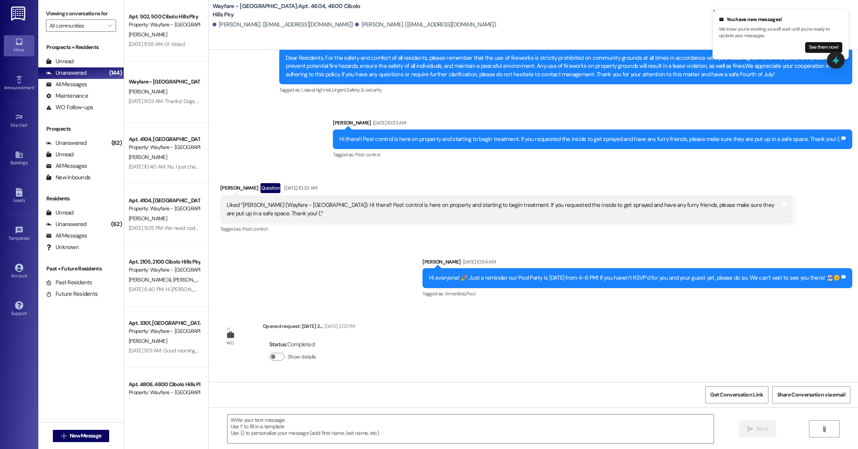
click at [90, 442] on div " New Message" at bounding box center [81, 435] width 57 height 19
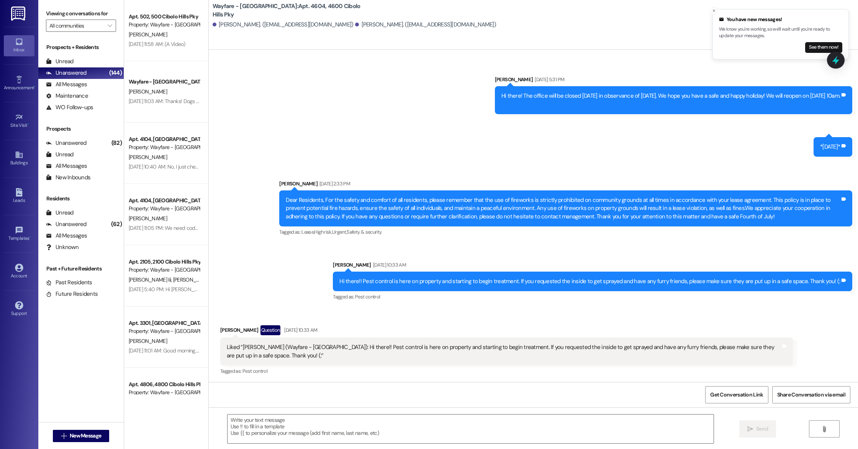
scroll to position [6554, 0]
click at [90, 438] on span "New Message" at bounding box center [85, 436] width 31 height 8
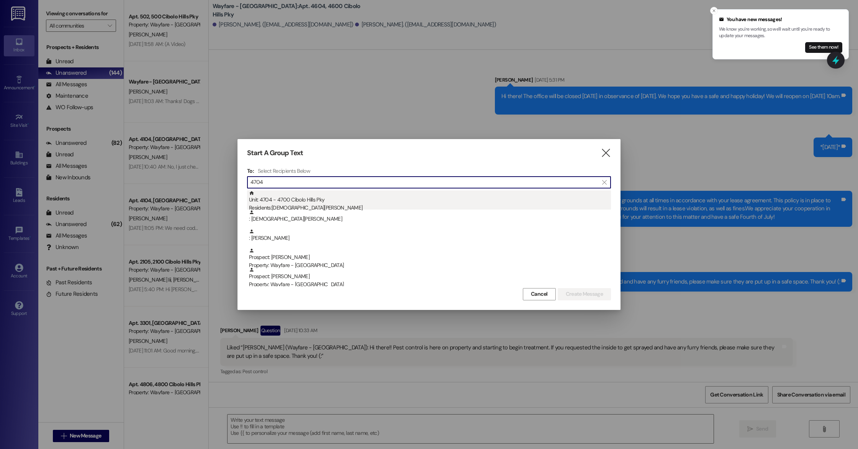
type input "4704"
click at [305, 199] on div "Unit: 4704 - 4700 Cibolo Hills Pky Residents: [PERSON_NAME]" at bounding box center [430, 201] width 362 height 22
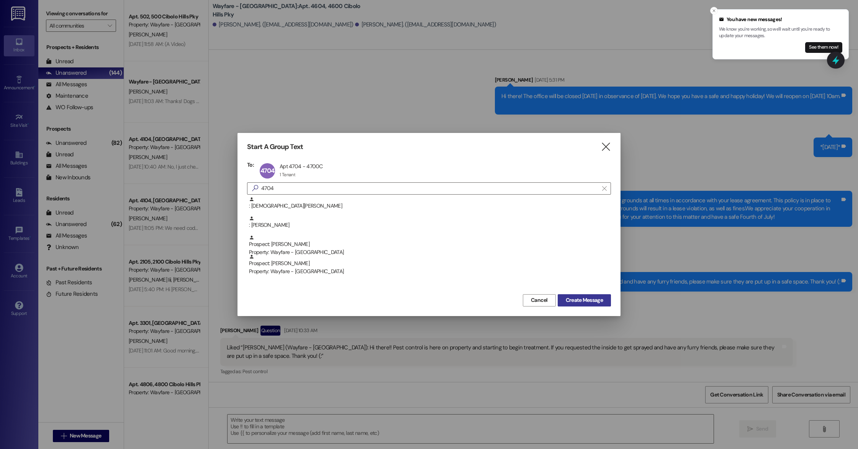
click at [584, 304] on span "Create Message" at bounding box center [584, 300] width 37 height 8
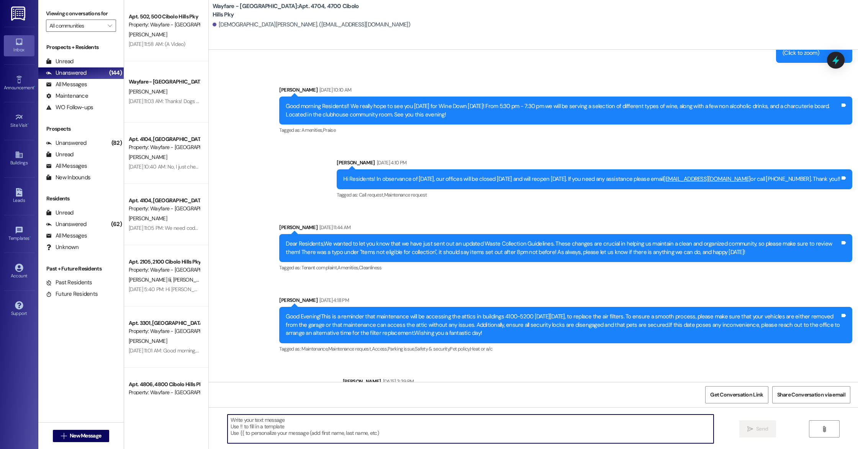
click at [246, 430] on textarea at bounding box center [470, 428] width 486 height 29
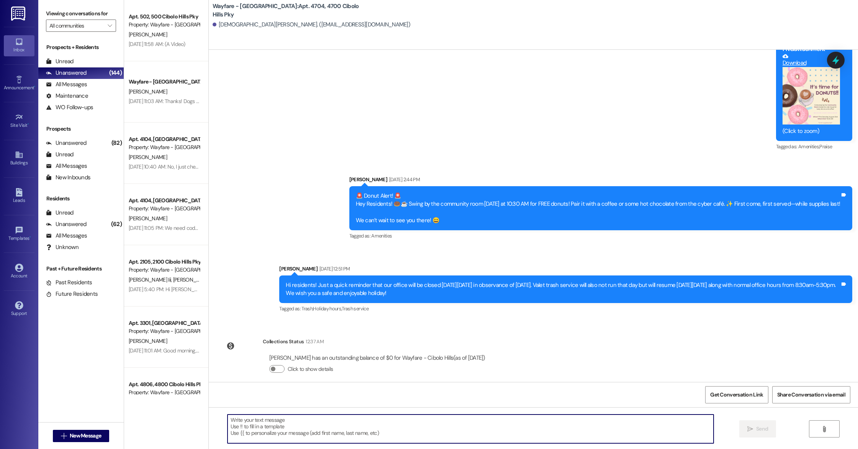
paste textarea "Hi there! The pest control company is here and is going to arrive at your unit …"
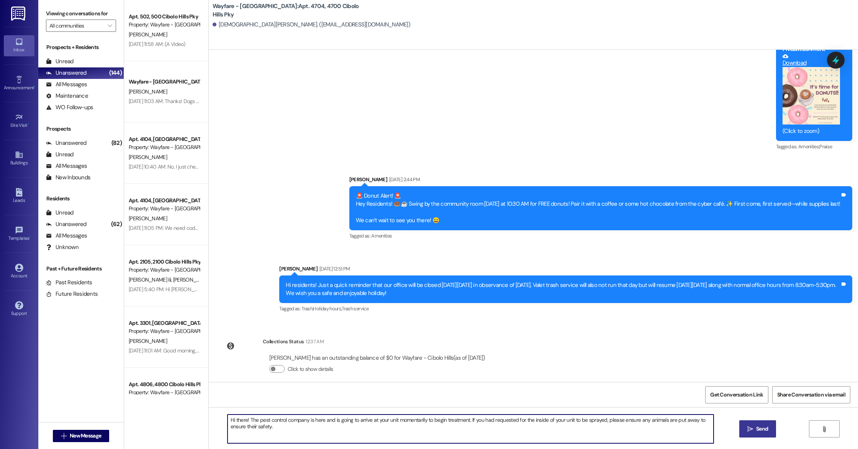
type textarea "Hi there! The pest control company is here and is going to arrive at your unit …"
click at [772, 433] on button " Send" at bounding box center [757, 428] width 37 height 17
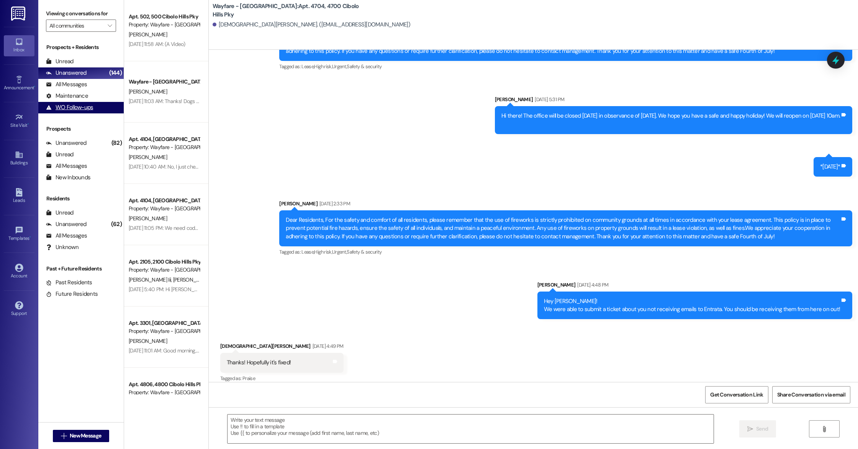
scroll to position [14262, 0]
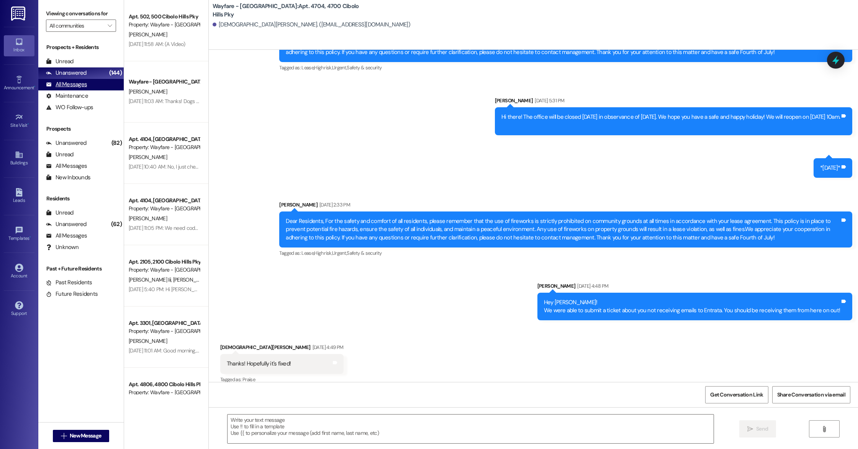
click at [65, 82] on div "All Messages" at bounding box center [66, 84] width 41 height 8
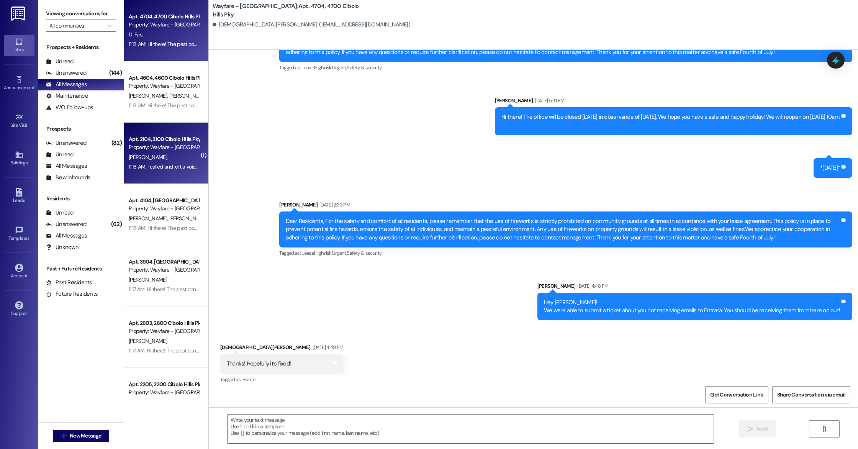
click at [171, 147] on div "Property: Wayfare - [GEOGRAPHIC_DATA]" at bounding box center [164, 147] width 71 height 8
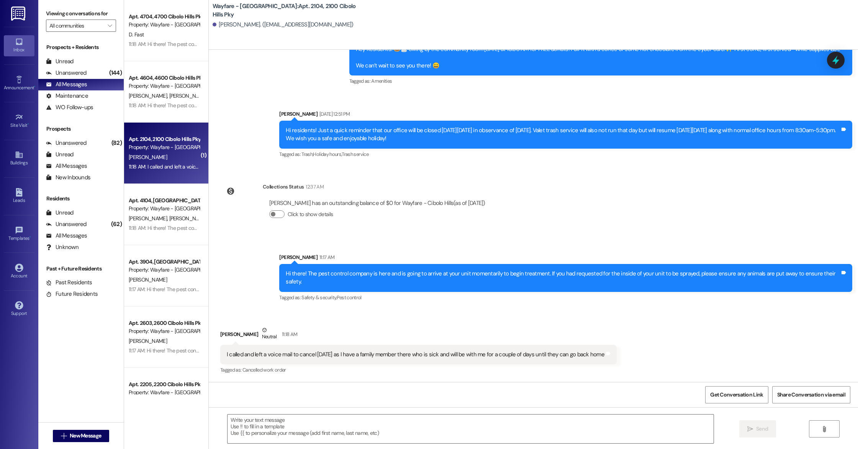
scroll to position [3091, 0]
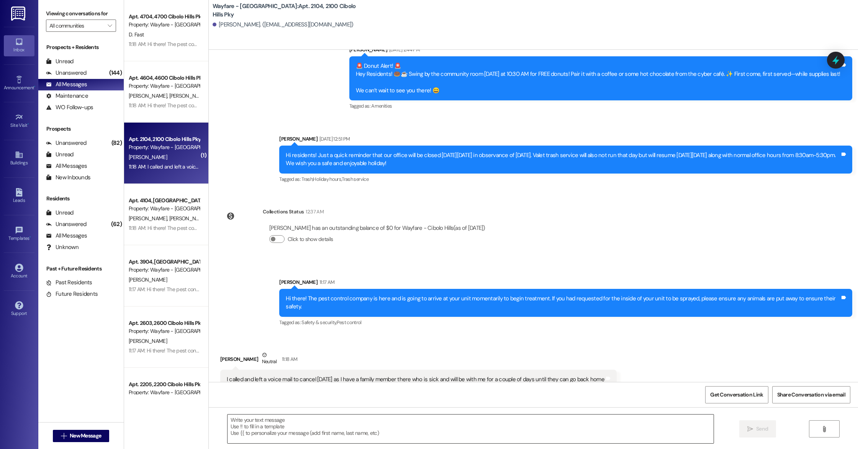
click at [317, 429] on textarea at bounding box center [470, 428] width 486 height 29
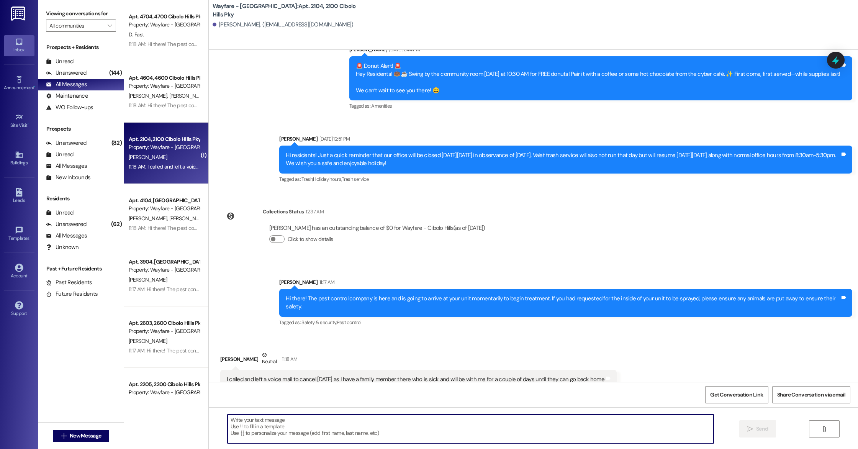
click at [317, 429] on textarea at bounding box center [470, 428] width 486 height 29
click at [304, 419] on textarea "Hi there, we must have missed that, i apologize!" at bounding box center [470, 428] width 486 height 29
click at [335, 419] on textarea "Hi there, we must have missed that, I apologize!" at bounding box center [470, 428] width 486 height 29
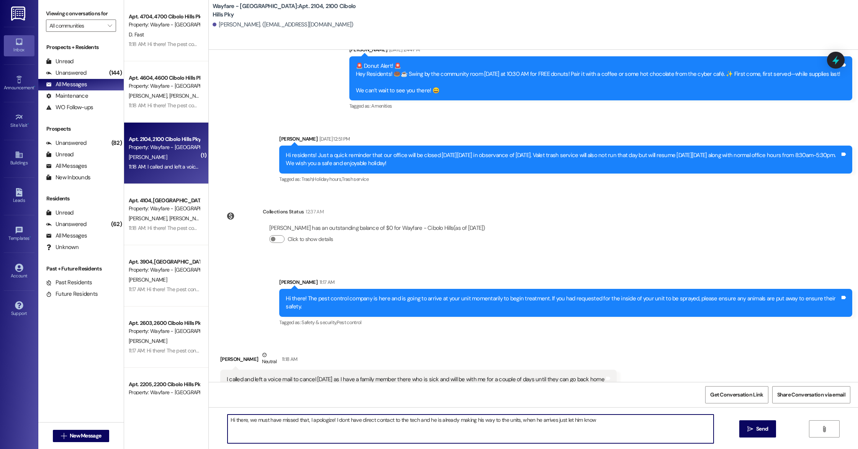
click at [607, 428] on textarea "Hi there, we must have missed that, I apologize! I dont have direct contact to …" at bounding box center [470, 428] width 486 height 29
click at [307, 421] on textarea "Hi there, we must have missed that, I apologize! I dont have direct contact to …" at bounding box center [470, 428] width 486 height 29
click at [335, 422] on textarea "Hi there, we must have missed that, I sincerely apologize! I dont have direct c…" at bounding box center [470, 428] width 486 height 29
click at [304, 433] on textarea "Hi there, we must have missed that, I sincerely apologize! I dont have direct c…" at bounding box center [470, 428] width 486 height 29
click at [614, 440] on textarea "Hi there, we must have missed that, I sincerely apologize! I dont have direct c…" at bounding box center [470, 428] width 486 height 29
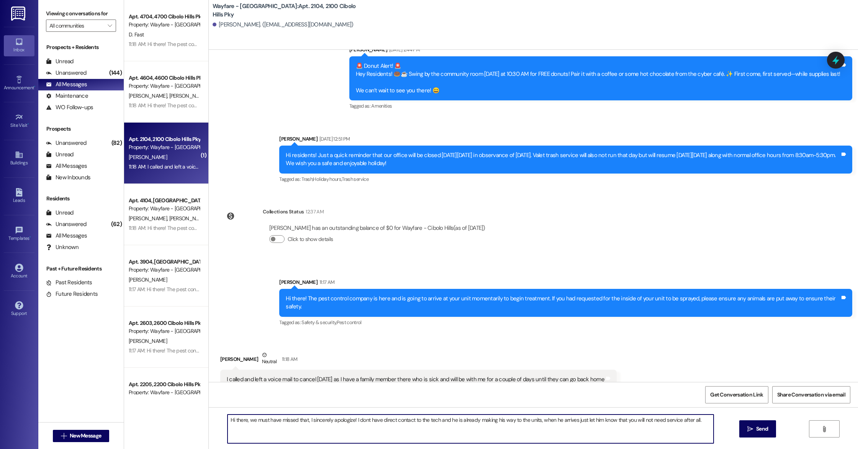
click at [706, 421] on textarea "Hi there, we must have missed that, I sincerely apologize! I dont have direct c…" at bounding box center [470, 428] width 486 height 29
click at [303, 421] on textarea "Hi there, we must have missed that, I sincerely apologize! I dont have direct c…" at bounding box center [470, 428] width 486 height 29
type textarea "Hi there, we must have missed that and I sincerely apologize! I dont have direc…"
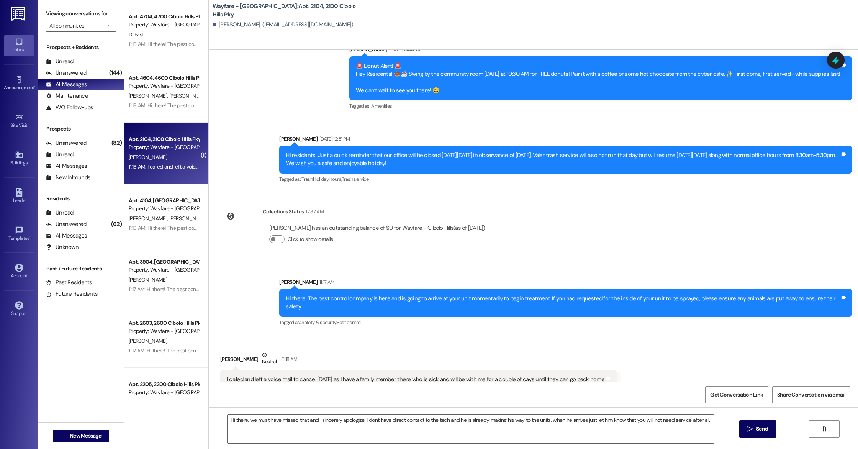
click at [768, 437] on div "Hi there, we must have missed that and I sincerely apologize! I dont have direc…" at bounding box center [533, 435] width 649 height 57
click at [749, 437] on button " Send" at bounding box center [757, 428] width 37 height 17
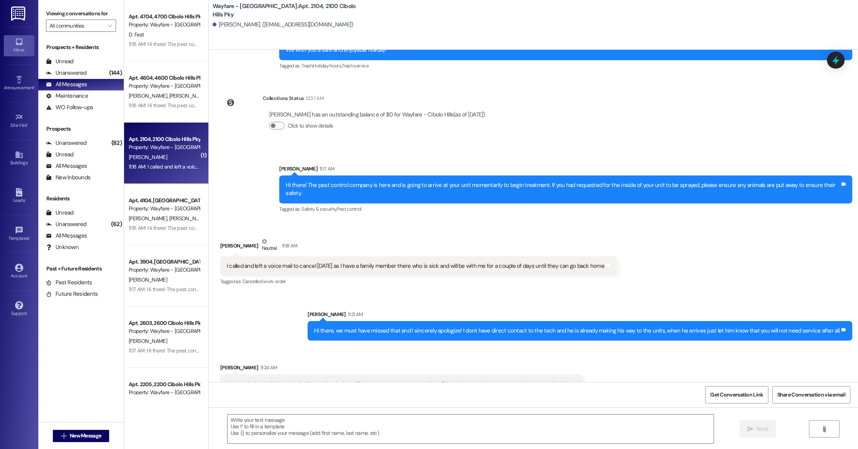
scroll to position [3205, 0]
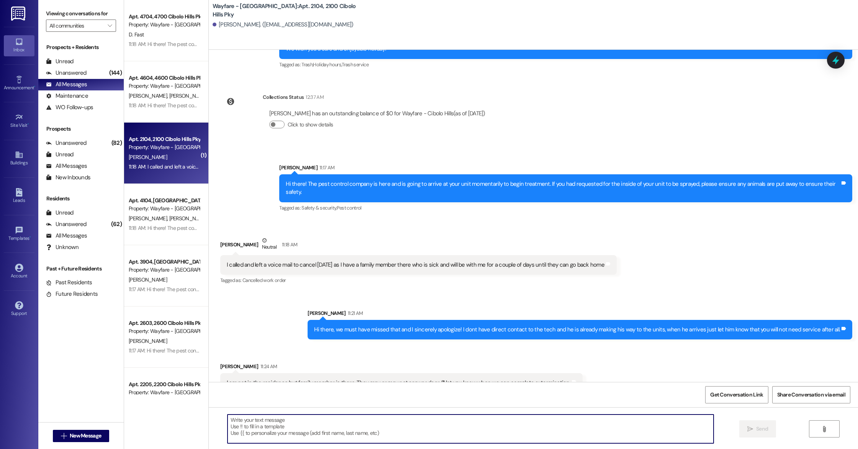
click at [312, 422] on textarea at bounding box center [470, 428] width 486 height 29
drag, startPoint x: 249, startPoint y: 420, endPoint x: 347, endPoint y: 420, distance: 98.0
click at [347, 420] on textarea "No worries! let us know when you would like to resc" at bounding box center [470, 428] width 486 height 29
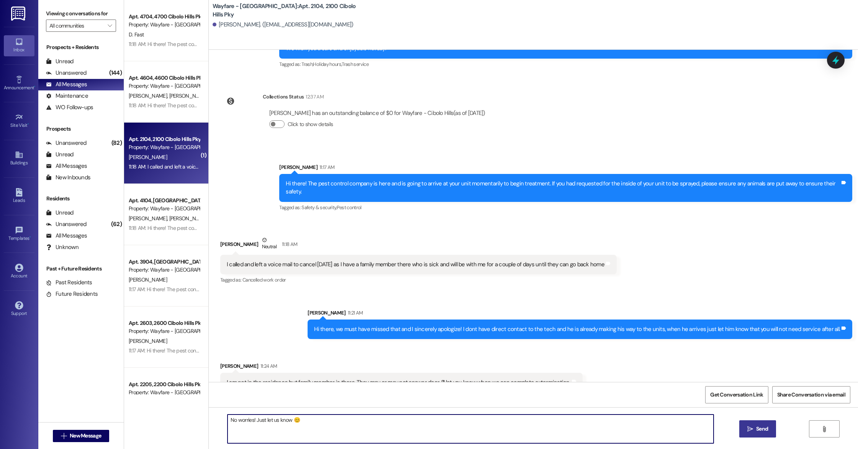
type textarea "No worries! Just let us know 😊"
click at [769, 432] on button " Send" at bounding box center [757, 428] width 37 height 17
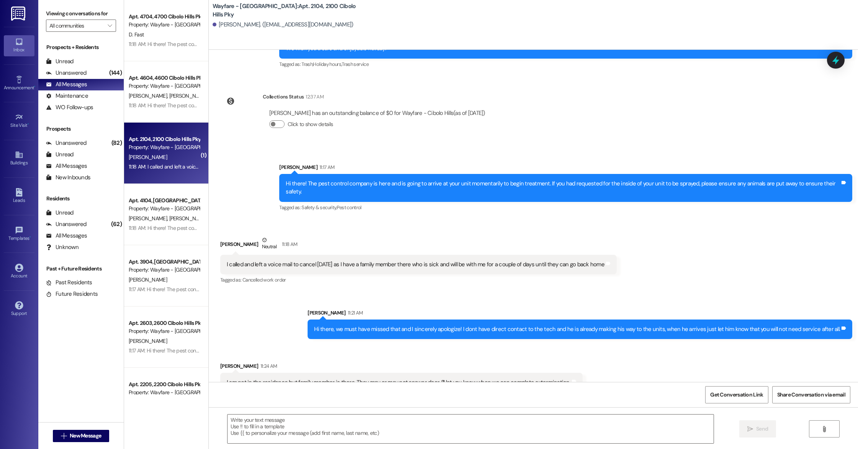
scroll to position [3205, 0]
